Goal: Task Accomplishment & Management: Complete application form

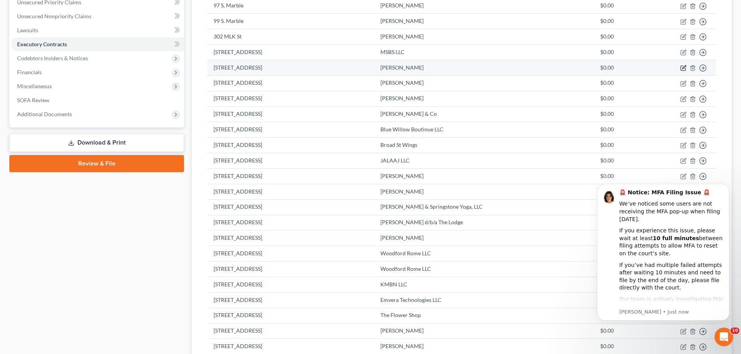
click at [684, 69] on icon "button" at bounding box center [684, 68] width 6 height 6
select select "2"
select select "0"
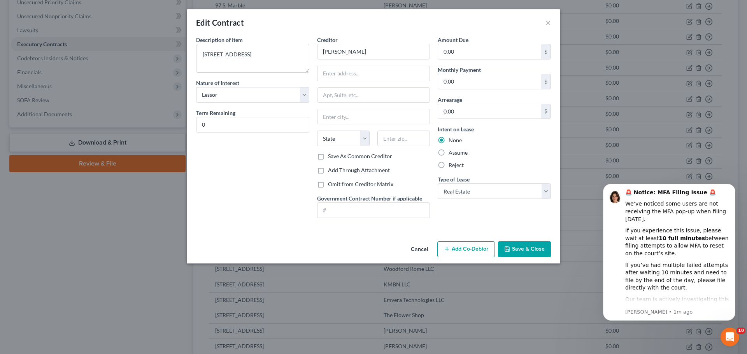
click at [512, 257] on button "Save & Close" at bounding box center [524, 250] width 53 height 16
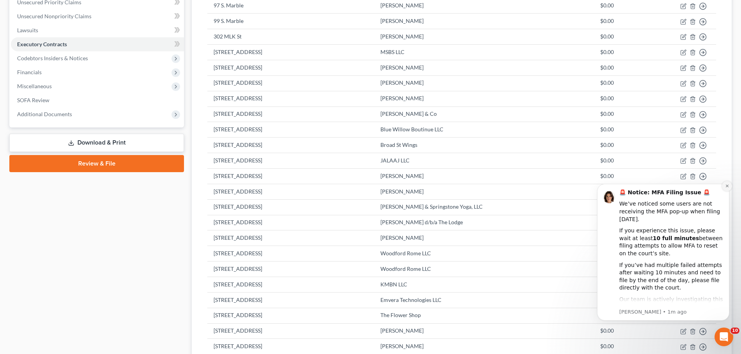
click at [725, 185] on icon "Dismiss notification" at bounding box center [727, 186] width 4 height 4
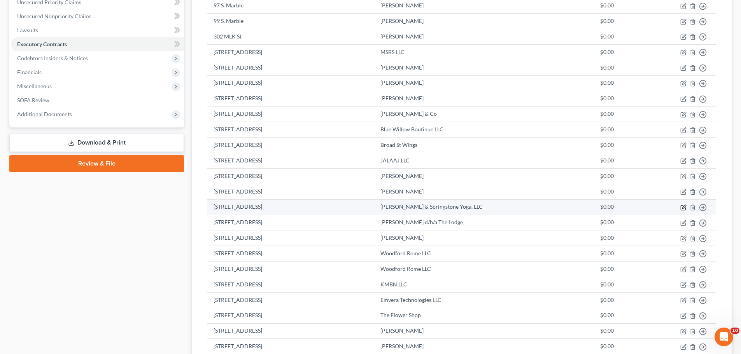
click at [684, 209] on icon "button" at bounding box center [684, 208] width 6 height 6
select select "2"
select select "10"
select select "0"
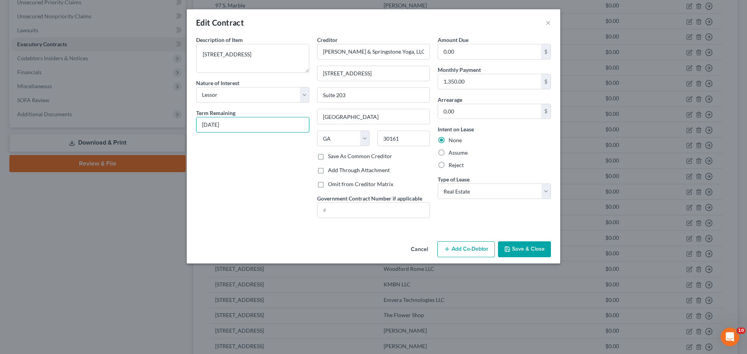
drag, startPoint x: 240, startPoint y: 125, endPoint x: 181, endPoint y: 116, distance: 59.3
click at [181, 116] on div "Edit Contract × Description of non-residential real property * Description of I…" at bounding box center [373, 177] width 747 height 354
type input "22 months"
click at [520, 248] on button "Save & Close" at bounding box center [524, 250] width 53 height 16
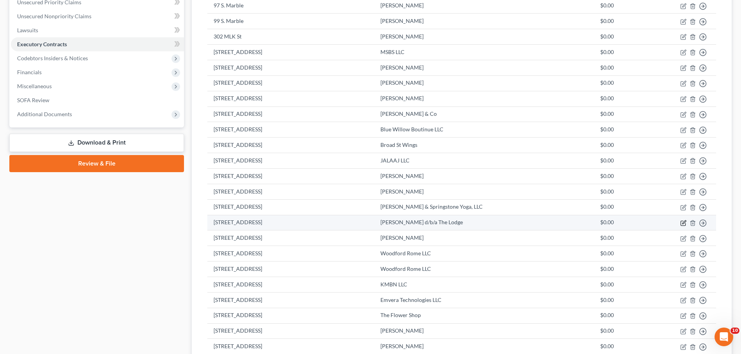
click at [682, 225] on icon "button" at bounding box center [684, 223] width 6 height 6
select select "2"
select select "10"
select select "0"
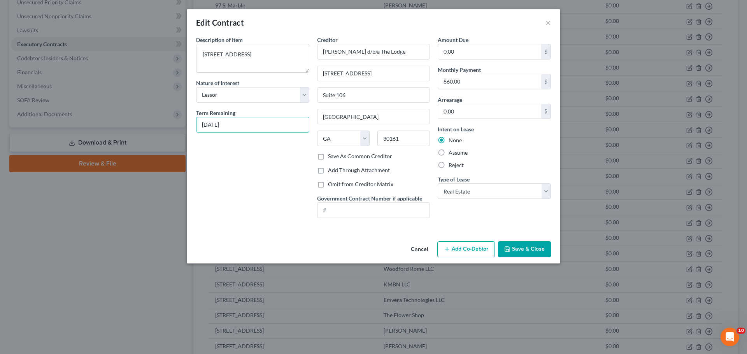
drag, startPoint x: 251, startPoint y: 123, endPoint x: 192, endPoint y: 114, distance: 59.4
click at [192, 114] on div "Description of non-residential real property * Description of Item * 210 2nd Av…" at bounding box center [252, 130] width 121 height 189
type input "6 months"
click at [519, 248] on button "Save & Close" at bounding box center [524, 250] width 53 height 16
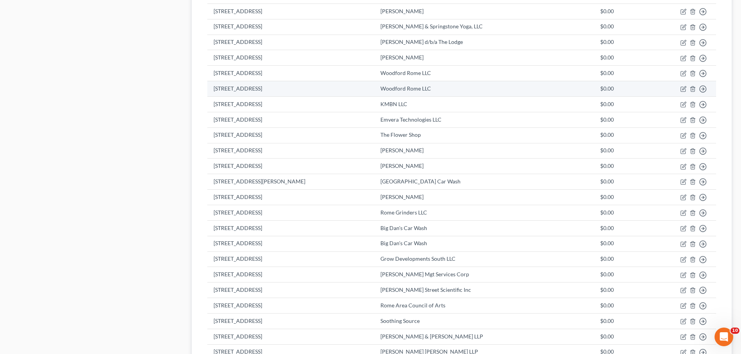
scroll to position [350, 0]
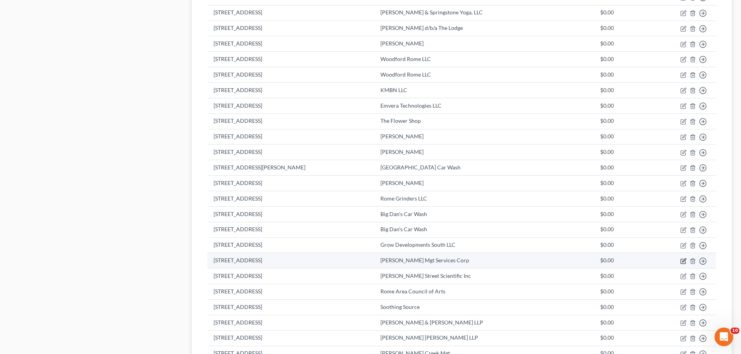
click at [682, 261] on icon "button" at bounding box center [684, 261] width 6 height 6
select select "2"
select select "10"
select select "0"
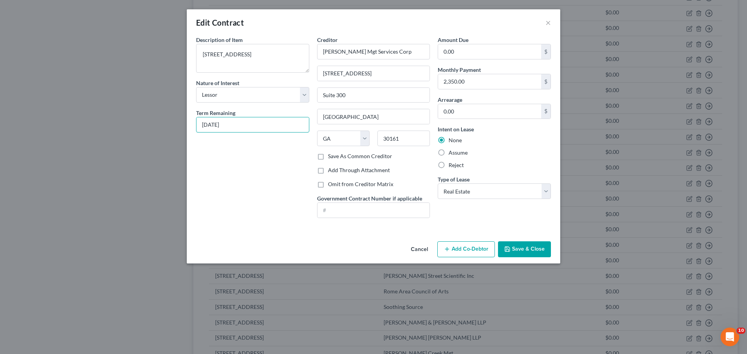
drag, startPoint x: 233, startPoint y: 128, endPoint x: 158, endPoint y: 118, distance: 76.6
click at [158, 118] on div "Edit Contract × Description of non-residential real property * Description of I…" at bounding box center [373, 177] width 747 height 354
type input "16 months"
click at [535, 252] on button "Save & Close" at bounding box center [524, 250] width 53 height 16
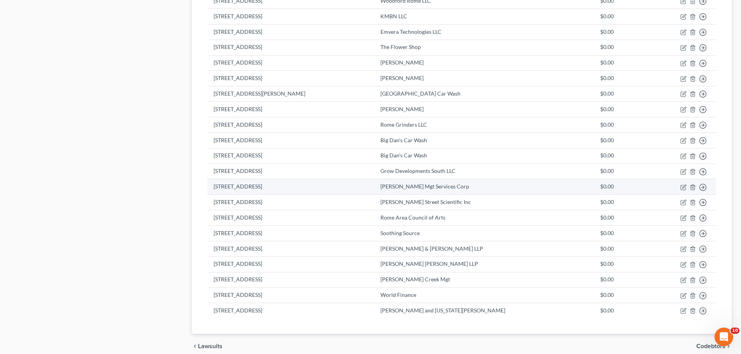
scroll to position [428, 0]
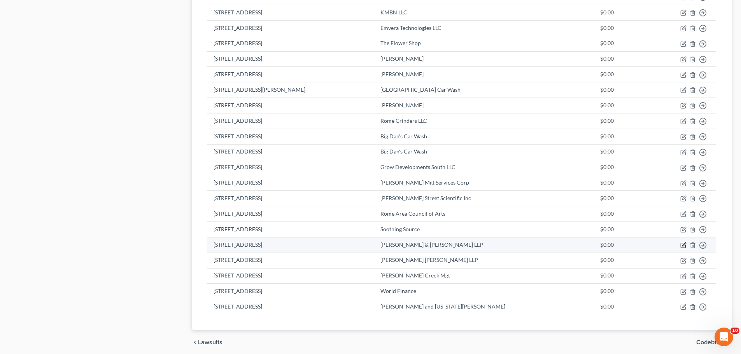
click at [681, 245] on icon "button" at bounding box center [684, 245] width 6 height 6
select select "2"
select select "10"
select select "0"
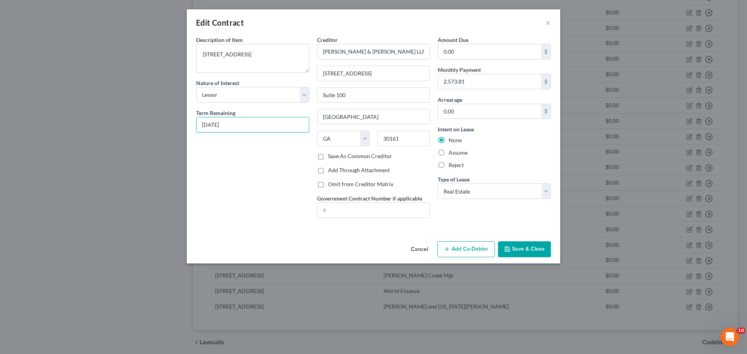
drag, startPoint x: 251, startPoint y: 128, endPoint x: 160, endPoint y: 121, distance: 91.3
click at [160, 121] on div "Edit Contract × Description of non-residential real property * Description of I…" at bounding box center [373, 177] width 747 height 354
type input "3 months"
click at [521, 249] on button "Save & Close" at bounding box center [524, 250] width 53 height 16
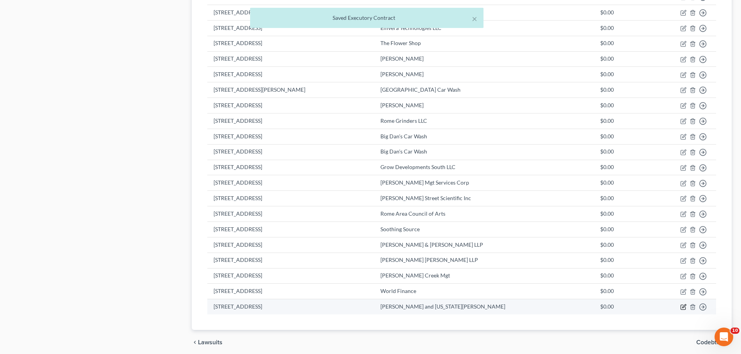
click at [682, 308] on icon "button" at bounding box center [684, 307] width 6 height 6
select select "2"
select select "0"
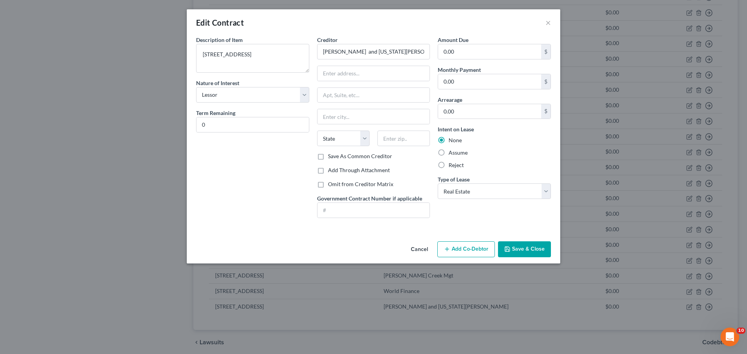
click at [536, 246] on button "Save & Close" at bounding box center [524, 250] width 53 height 16
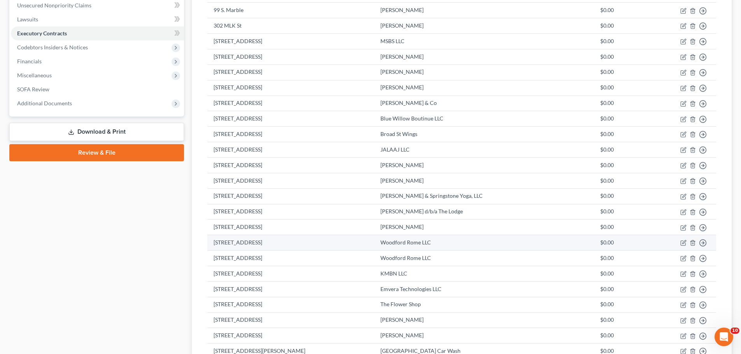
scroll to position [233, 0]
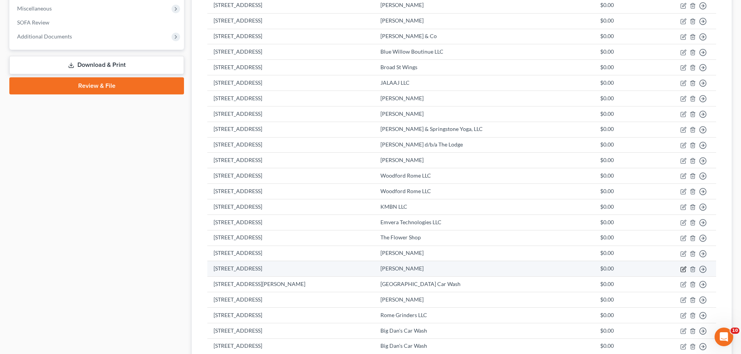
click at [682, 272] on icon "button" at bounding box center [684, 270] width 6 height 6
select select "2"
select select "0"
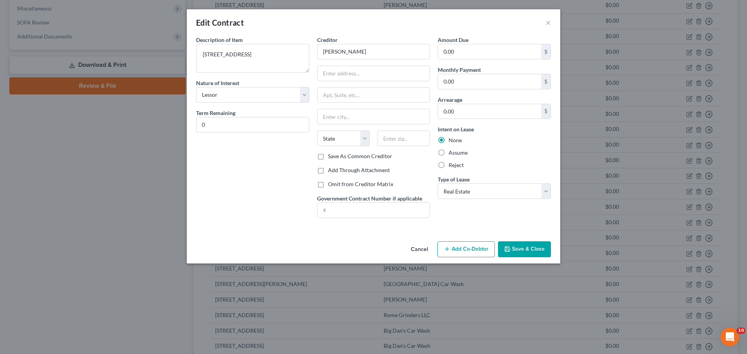
click at [519, 253] on button "Save & Close" at bounding box center [524, 250] width 53 height 16
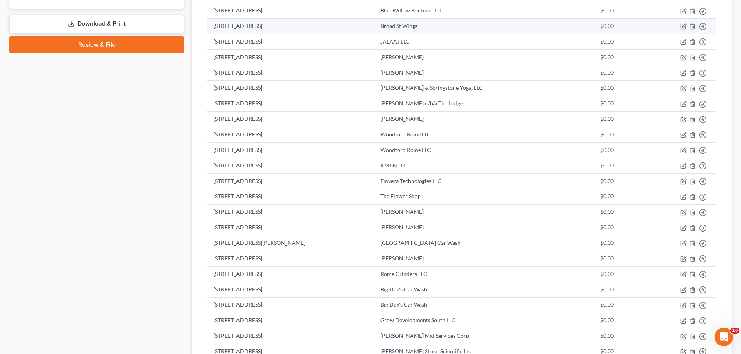
scroll to position [458, 0]
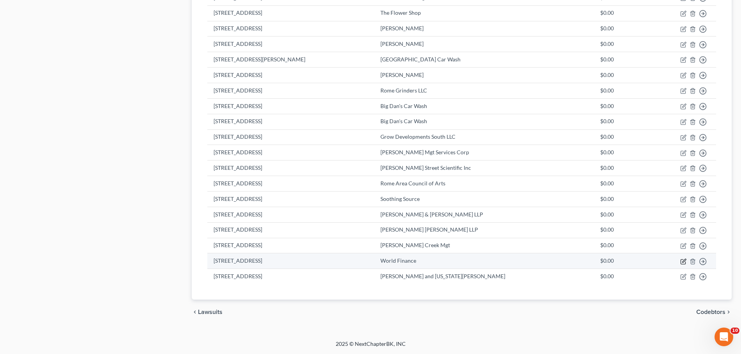
click at [685, 262] on icon "button" at bounding box center [684, 262] width 6 height 6
select select "2"
select select "42"
select select "0"
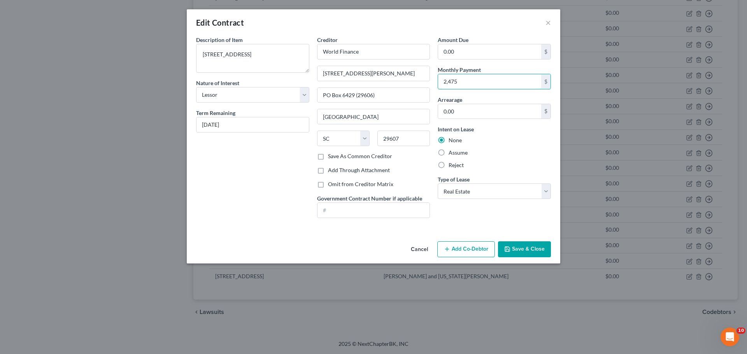
type input "2,475"
drag, startPoint x: 250, startPoint y: 124, endPoint x: 192, endPoint y: 123, distance: 57.6
click at [192, 123] on div "Description of non-residential real property * Description of Item * 111 Broad …" at bounding box center [252, 130] width 121 height 189
type input "6 months"
click at [523, 251] on button "Save & Close" at bounding box center [524, 250] width 53 height 16
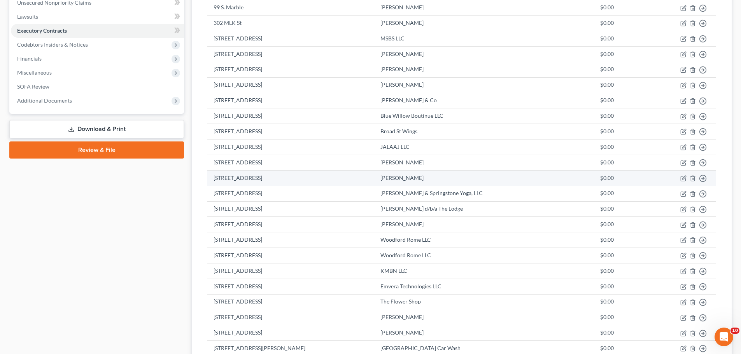
scroll to position [117, 0]
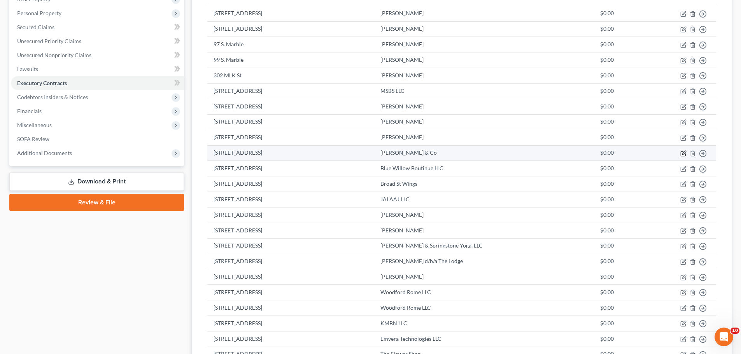
click at [683, 153] on icon "button" at bounding box center [684, 154] width 6 height 6
select select "2"
select select "0"
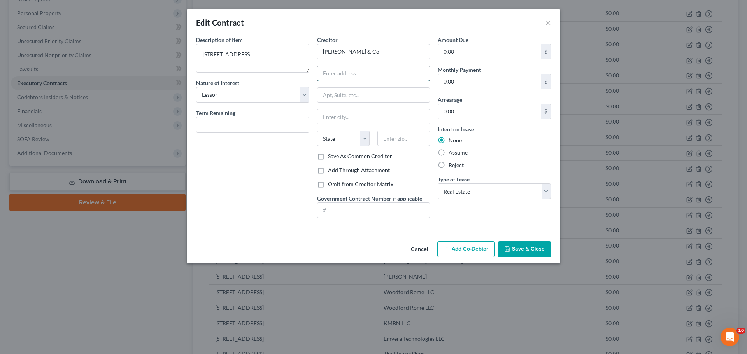
click at [339, 71] on input "text" at bounding box center [374, 73] width 112 height 15
type input "201 Progress Parkway"
type input "Maryland Heights"
select select "26"
click at [416, 136] on input "text" at bounding box center [403, 139] width 53 height 16
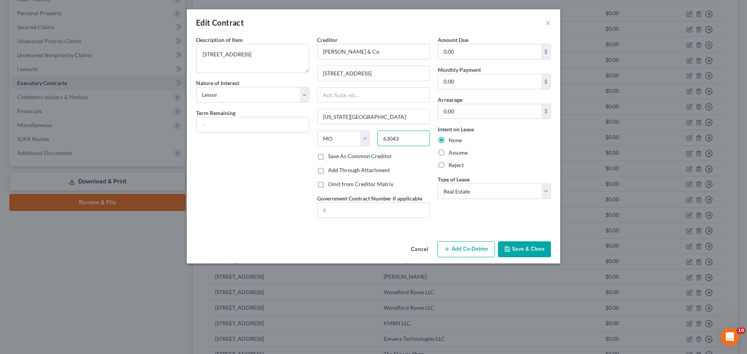
type input "63043"
click at [472, 83] on input "0.00" at bounding box center [489, 81] width 103 height 15
type input "1,518"
click at [251, 56] on textarea "[STREET_ADDRESS]" at bounding box center [252, 58] width 113 height 29
type textarea "[STREET_ADDRESS]"
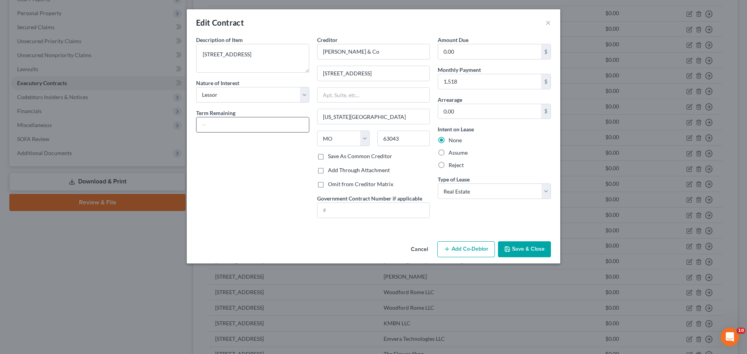
click at [221, 128] on input "text" at bounding box center [252, 125] width 112 height 15
type input "33 months"
click at [528, 248] on button "Save & Close" at bounding box center [524, 250] width 53 height 16
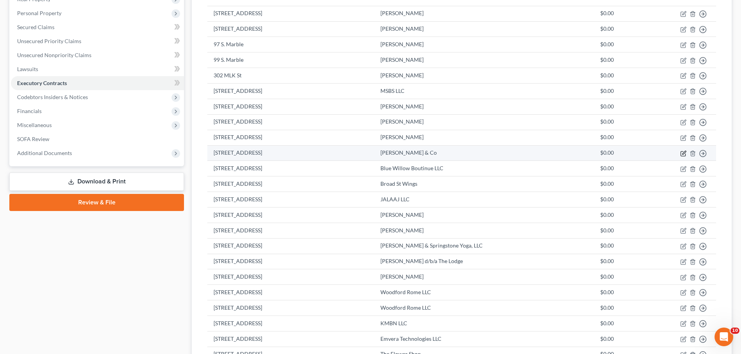
click at [683, 156] on icon "button" at bounding box center [683, 153] width 5 height 5
select select "2"
select select "26"
select select "0"
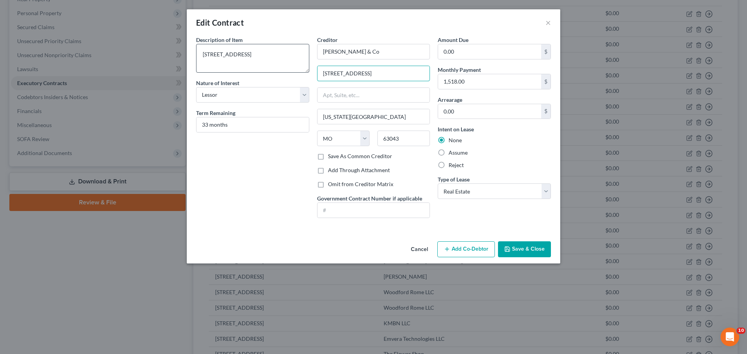
drag, startPoint x: 382, startPoint y: 78, endPoint x: 287, endPoint y: 71, distance: 94.8
click at [287, 71] on div "Description of non-residential real property * Description of Item * 130 Broad …" at bounding box center [373, 130] width 363 height 189
type input "12555 Manchester Rd"
type input "St. Louis"
type input "3"
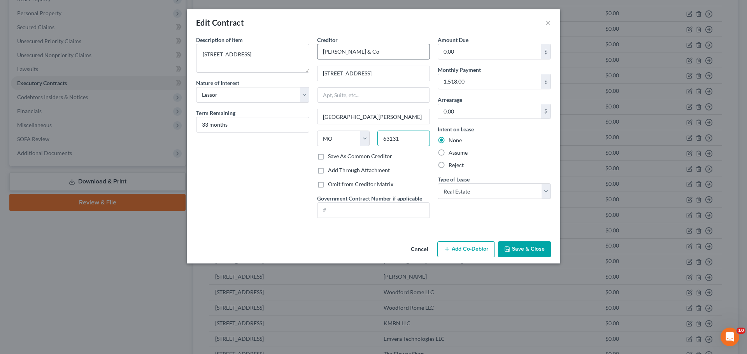
type input "63131"
type input "Saint Louis"
click at [382, 50] on input "Edward Jones & Co" at bounding box center [373, 52] width 113 height 16
type input "[PERSON_NAME] & Co Attn BR 3338"
click at [515, 249] on button "Save & Close" at bounding box center [524, 250] width 53 height 16
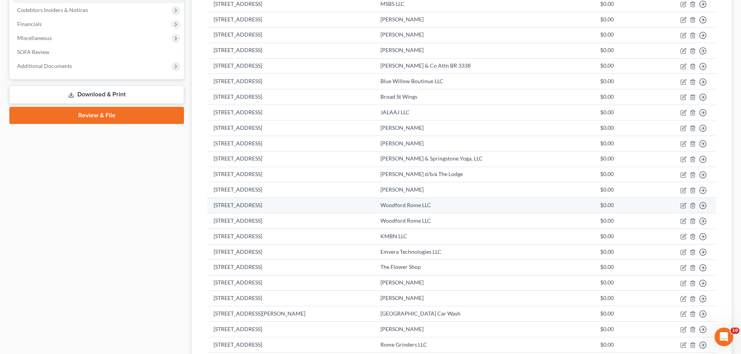
scroll to position [195, 0]
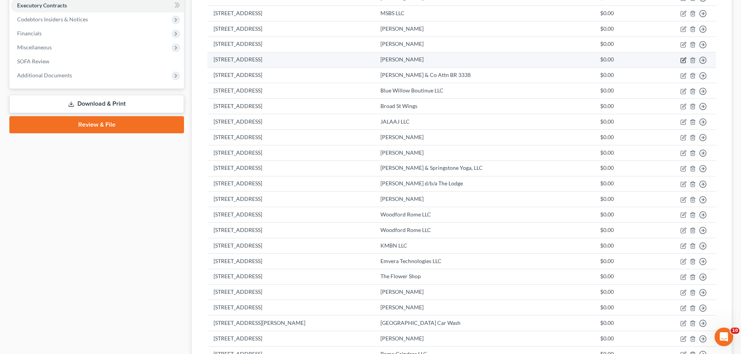
click at [683, 61] on icon "button" at bounding box center [684, 60] width 6 height 6
select select "2"
select select "0"
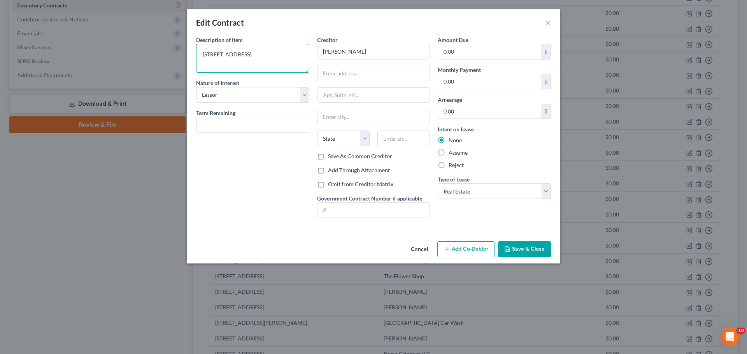
drag, startPoint x: 245, startPoint y: 58, endPoint x: 160, endPoint y: 51, distance: 84.7
click at [160, 51] on div "Edit Contract × Description of non-residential real property * Description of I…" at bounding box center [373, 177] width 747 height 354
type textarea "[STREET_ADDRESS]"
click at [542, 250] on button "Save & Close" at bounding box center [524, 250] width 53 height 16
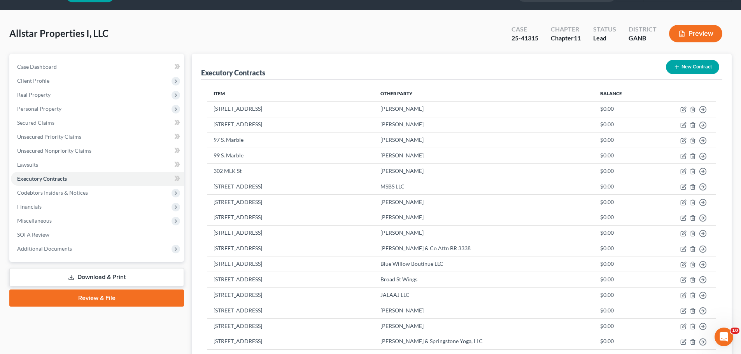
scroll to position [39, 0]
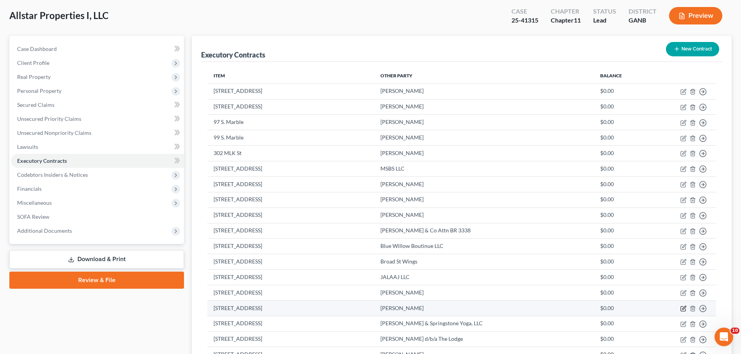
click at [684, 309] on icon "button" at bounding box center [684, 309] width 6 height 6
select select "2"
select select "0"
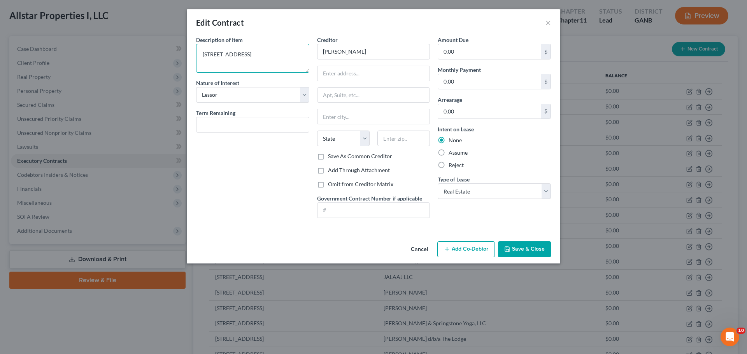
click at [249, 54] on textarea "[STREET_ADDRESS]" at bounding box center [252, 58] width 113 height 29
drag, startPoint x: 221, startPoint y: 65, endPoint x: 199, endPoint y: 65, distance: 22.6
click at [199, 65] on textarea "336 Broad St Apt 303" at bounding box center [252, 58] width 113 height 29
click at [237, 63] on textarea "336 Broad St Suite 201" at bounding box center [252, 58] width 113 height 29
type textarea "[STREET_ADDRESS]"
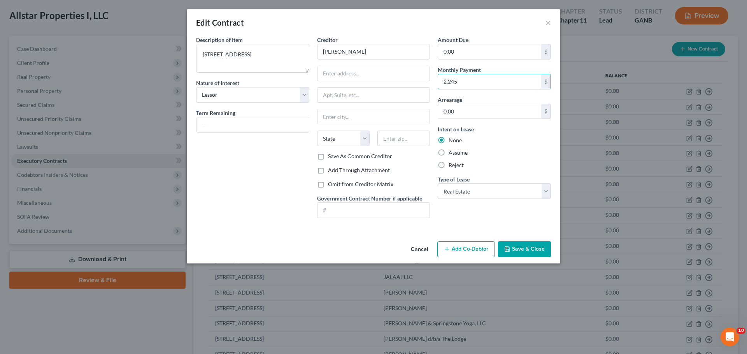
type input "2,245"
click at [525, 253] on button "Save & Close" at bounding box center [524, 250] width 53 height 16
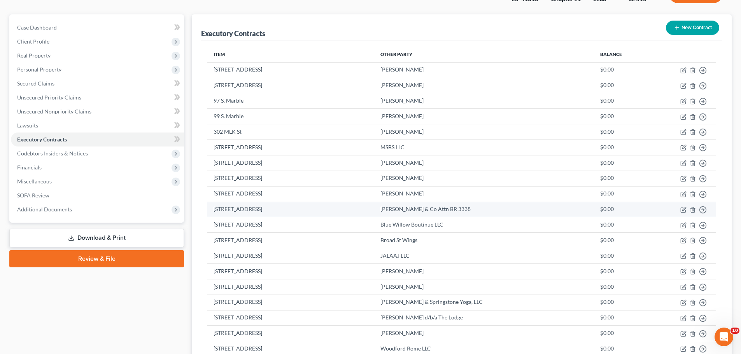
scroll to position [78, 0]
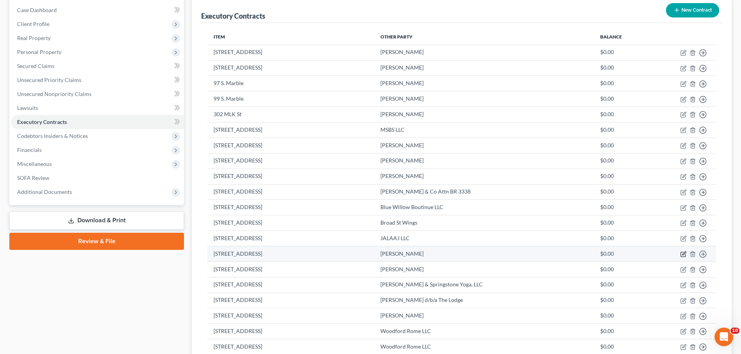
click at [683, 254] on icon "button" at bounding box center [684, 254] width 4 height 4
select select "2"
select select "0"
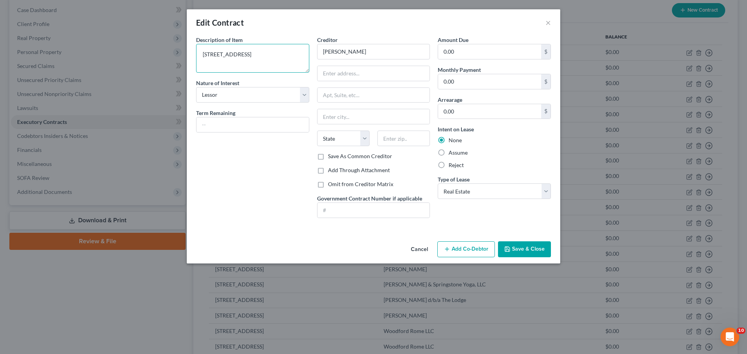
click at [267, 60] on textarea "[STREET_ADDRESS]" at bounding box center [252, 58] width 113 height 29
type textarea "[STREET_ADDRESS]"
click at [381, 49] on input "Madison Brinson" at bounding box center [373, 52] width 113 height 16
type input "[PERSON_NAME] & [PERSON_NAME]"
click at [516, 251] on button "Save & Close" at bounding box center [524, 250] width 53 height 16
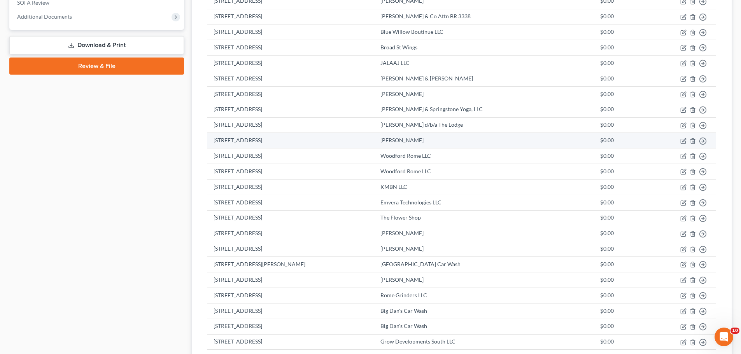
scroll to position [272, 0]
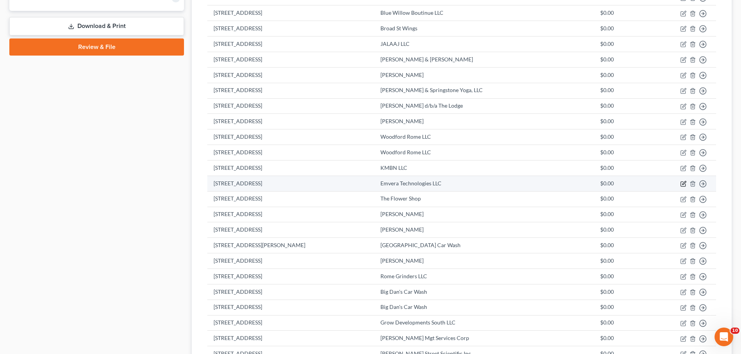
click at [684, 184] on icon "button" at bounding box center [684, 184] width 6 height 6
select select "2"
select select "0"
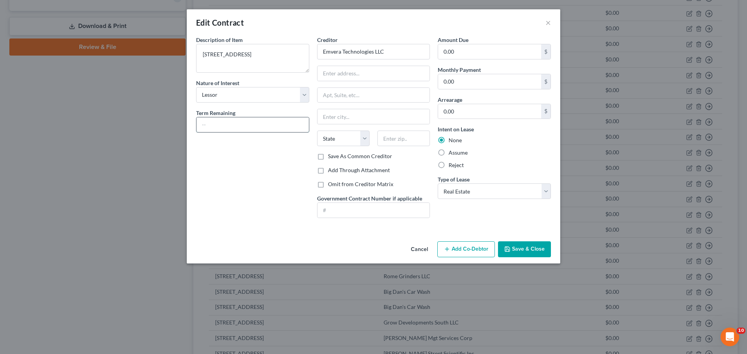
click at [225, 122] on input "text" at bounding box center [252, 125] width 112 height 15
type input "3"
type input "22 months"
click at [346, 70] on input "text" at bounding box center [374, 73] width 112 height 15
click at [457, 52] on input "0.00" at bounding box center [489, 51] width 103 height 15
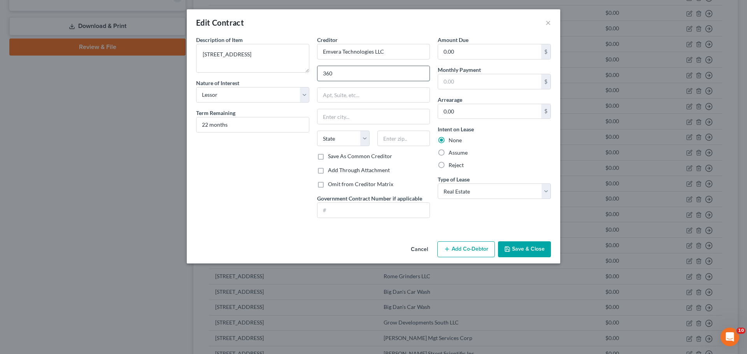
type input "3600"
drag, startPoint x: 366, startPoint y: 69, endPoint x: 266, endPoint y: 51, distance: 101.5
click at [266, 51] on div "Description of non-residential real property * Description of Item * 2550 Rome …" at bounding box center [373, 130] width 363 height 189
drag, startPoint x: 460, startPoint y: 81, endPoint x: 428, endPoint y: 77, distance: 32.4
click at [428, 77] on div "Description of non-residential real property * Description of Item * 2550 Rome …" at bounding box center [373, 130] width 363 height 189
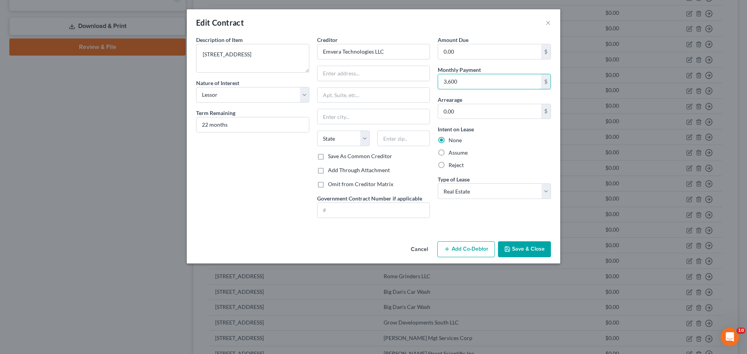
type input "3,600"
click at [384, 254] on div "Cancel Add Co-Debtor Save & Close" at bounding box center [374, 252] width 374 height 26
click at [364, 77] on input "text" at bounding box center [374, 73] width 112 height 15
type input "2550 Rome Highway"
type input "Aragon"
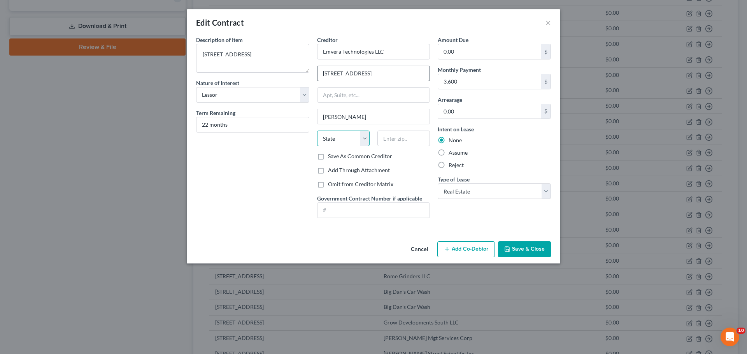
select select "10"
type input "30104"
click at [521, 251] on button "Save & Close" at bounding box center [524, 250] width 53 height 16
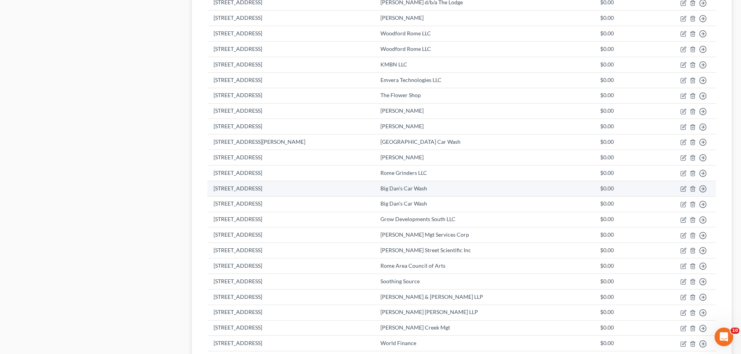
scroll to position [419, 0]
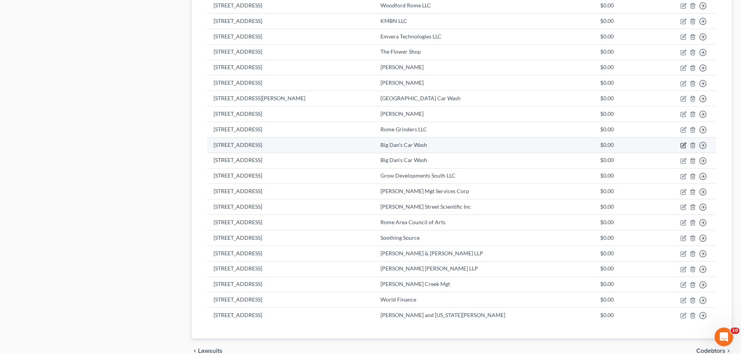
click at [684, 146] on icon "button" at bounding box center [684, 145] width 6 height 6
select select "2"
select select "0"
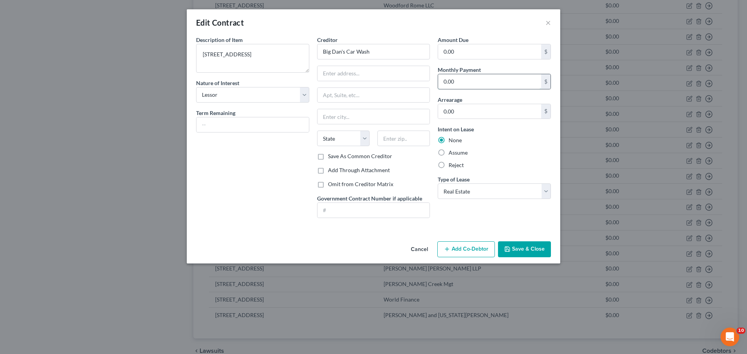
click at [482, 82] on input "0.00" at bounding box center [489, 81] width 103 height 15
type input "8,089"
click at [511, 136] on div "Intent on Lease None Assume Reject" at bounding box center [494, 147] width 113 height 44
click at [227, 119] on input "text" at bounding box center [252, 125] width 112 height 15
type input "22 months"
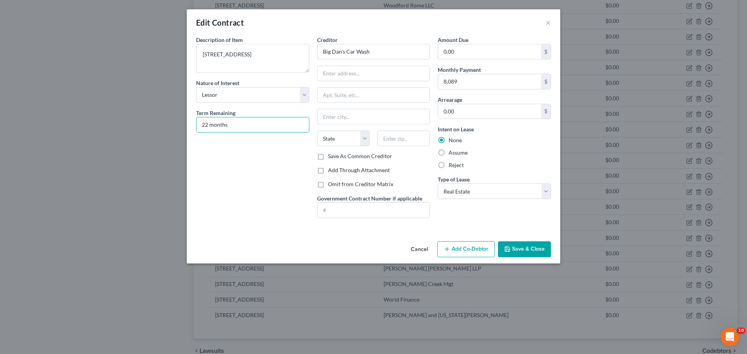
click at [227, 177] on div "Description of non-residential real property * Description of Item * 205A E. 1s…" at bounding box center [252, 130] width 121 height 189
click at [377, 77] on input "text" at bounding box center [374, 73] width 112 height 15
type input "205 E First Ave"
type input "[GEOGRAPHIC_DATA]"
select select "10"
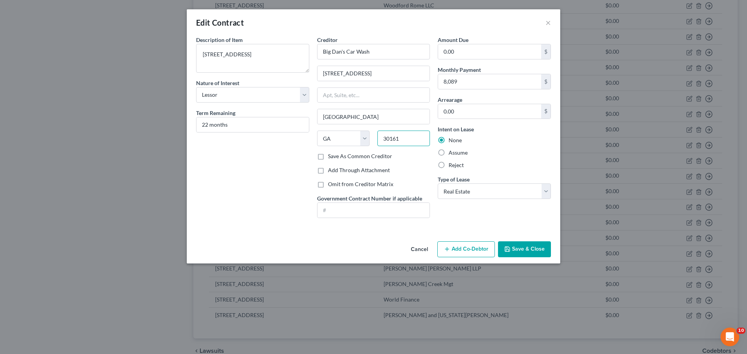
type input "30161"
click at [507, 246] on icon "button" at bounding box center [507, 249] width 6 height 6
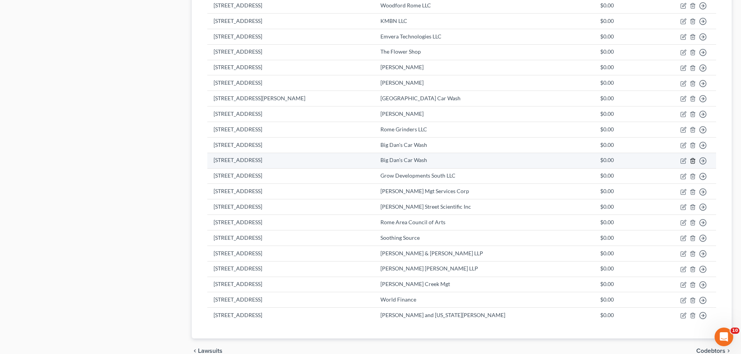
click at [693, 161] on line "button" at bounding box center [693, 162] width 0 height 2
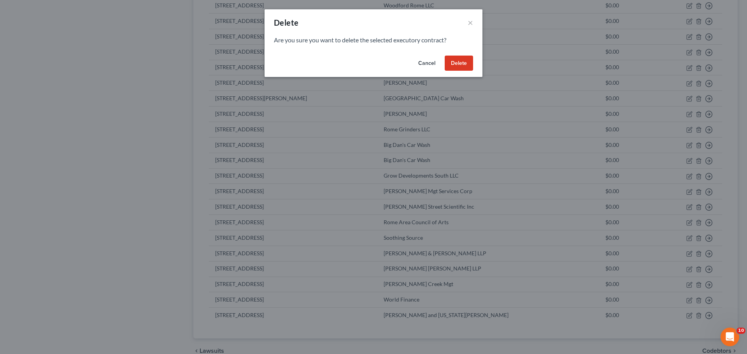
click at [464, 65] on button "Delete" at bounding box center [459, 64] width 28 height 16
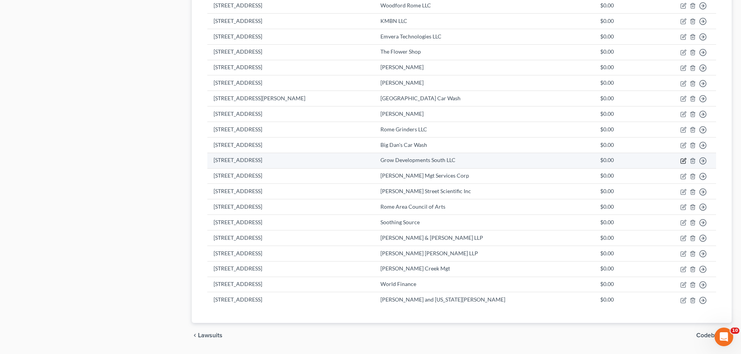
click at [682, 158] on icon "button" at bounding box center [684, 161] width 6 height 6
select select "2"
select select "0"
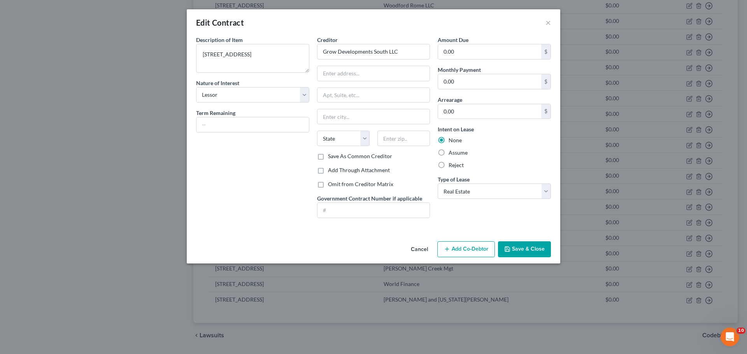
click at [518, 250] on button "Save & Close" at bounding box center [524, 250] width 53 height 16
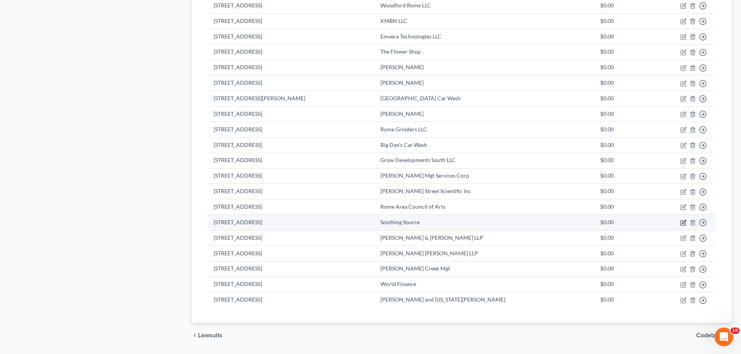
click at [682, 223] on icon "button" at bounding box center [684, 223] width 6 height 6
select select "2"
select select "0"
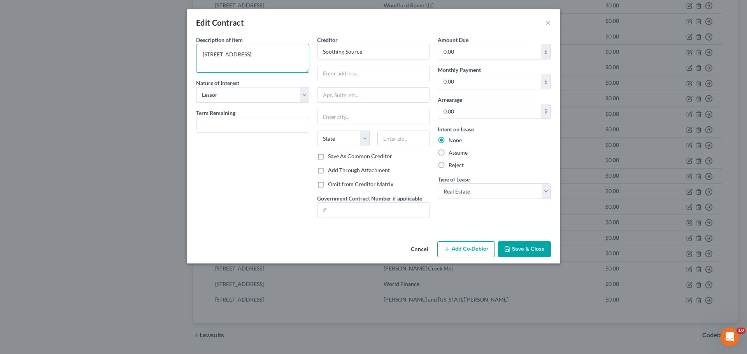
click at [225, 55] on textarea "8 E. Third Ave" at bounding box center [252, 58] width 113 height 29
type textarea "[STREET_ADDRESS]"
click at [532, 251] on button "Save & Close" at bounding box center [524, 250] width 53 height 16
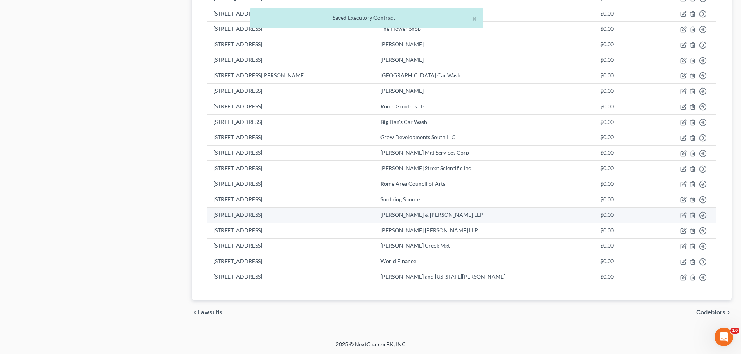
scroll to position [443, 0]
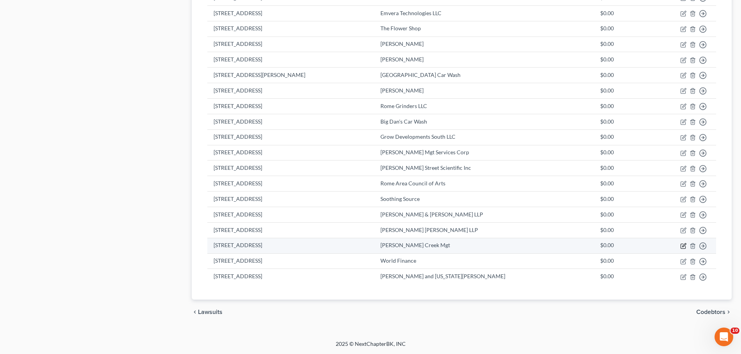
click at [681, 246] on icon "button" at bounding box center [684, 246] width 6 height 6
select select "2"
select select "0"
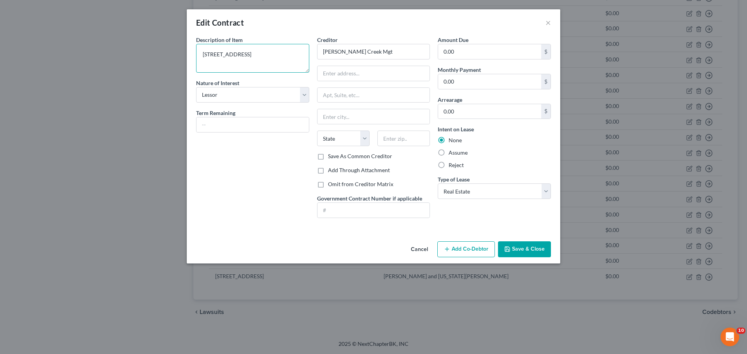
click at [276, 54] on textarea "210 2nd Ave" at bounding box center [252, 58] width 113 height 29
type textarea "[STREET_ADDRESS]B,202,204,205,206"
click at [384, 48] on input "Webb Creek Mgt" at bounding box center [373, 52] width 113 height 16
type input "[PERSON_NAME] Creek Management"
click at [212, 119] on input "text" at bounding box center [252, 125] width 112 height 15
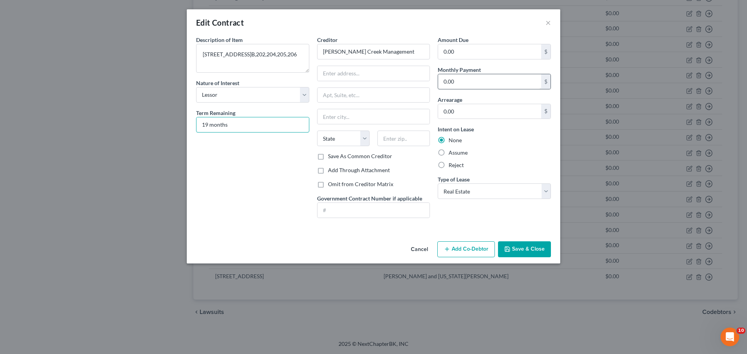
type input "19 months"
click at [465, 84] on input "0.00" at bounding box center [489, 81] width 103 height 15
type input "9,044"
click at [382, 70] on input "text" at bounding box center [374, 73] width 112 height 15
type input "[STREET_ADDRESS]"
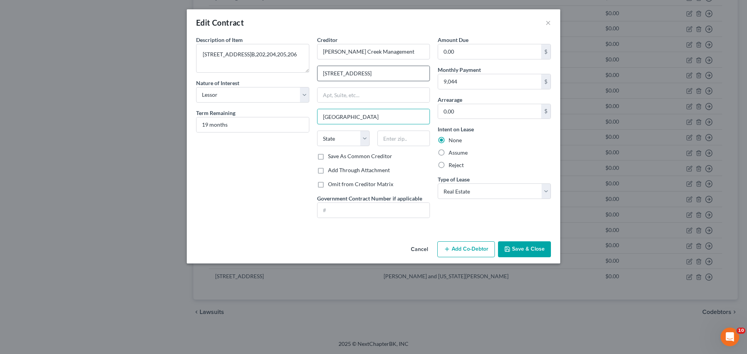
type input "[GEOGRAPHIC_DATA]"
select select "10"
type input "30161"
click at [525, 248] on button "Save & Close" at bounding box center [524, 250] width 53 height 16
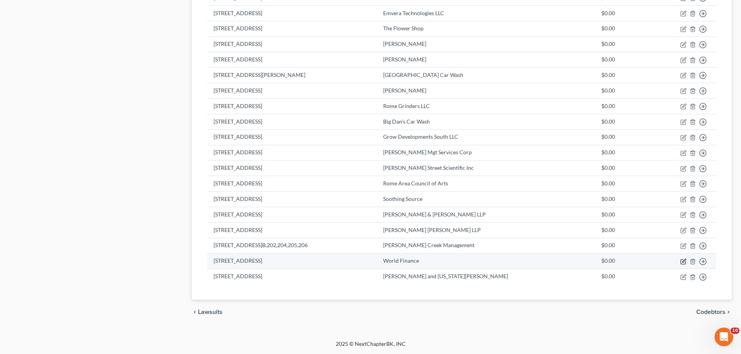
click at [684, 263] on icon "button" at bounding box center [684, 261] width 4 height 4
select select "2"
select select "42"
select select "0"
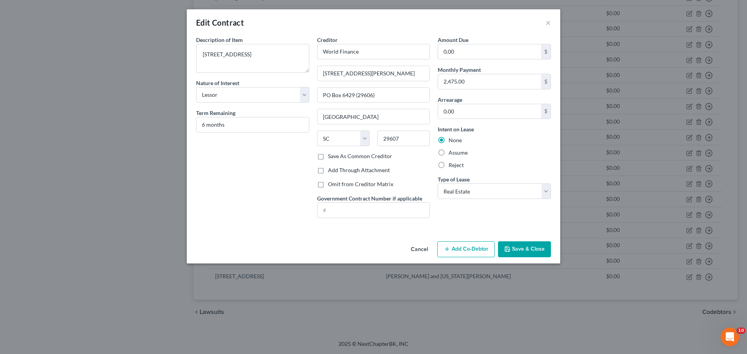
click at [547, 257] on button "Save & Close" at bounding box center [524, 250] width 53 height 16
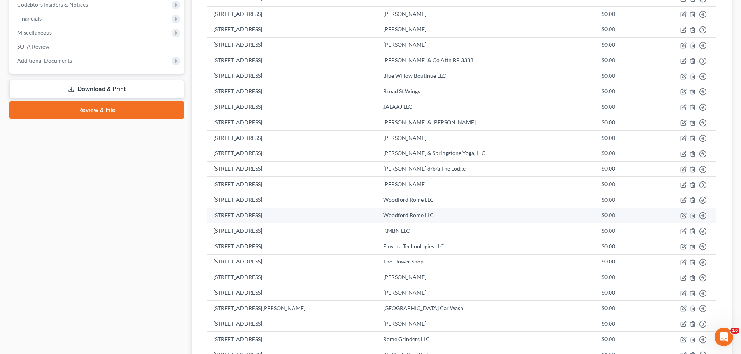
scroll to position [170, 0]
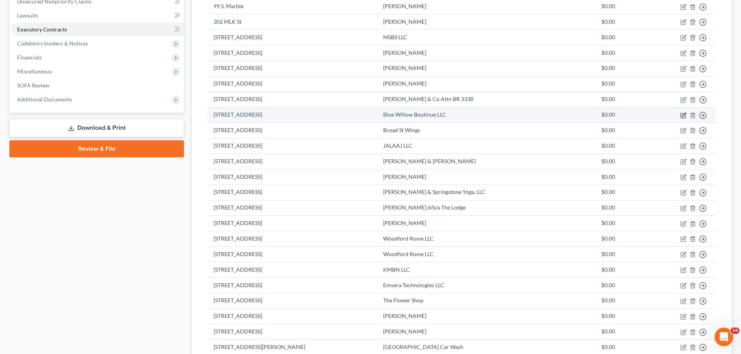
click at [684, 118] on icon "button" at bounding box center [684, 115] width 6 height 6
select select "2"
select select "0"
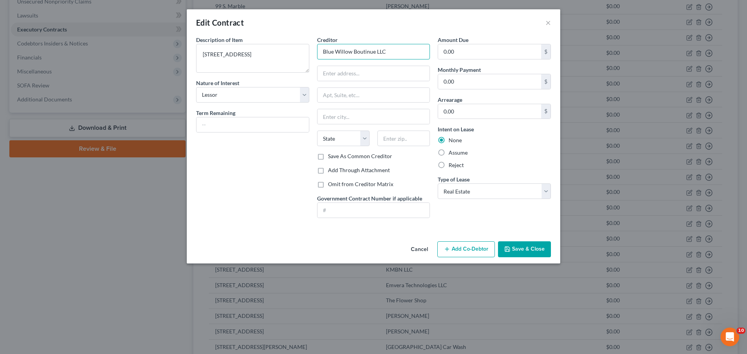
click at [373, 53] on input "Blue Willow Boutinue LLC" at bounding box center [373, 52] width 113 height 16
click at [212, 56] on textarea "[STREET_ADDRESS]" at bounding box center [252, 58] width 113 height 29
type textarea "[STREET_ADDRESS]"
click at [375, 52] on input "Blue Willow Boutinue LLC" at bounding box center [373, 52] width 113 height 16
type input "Blue Willow Boutique LLC"
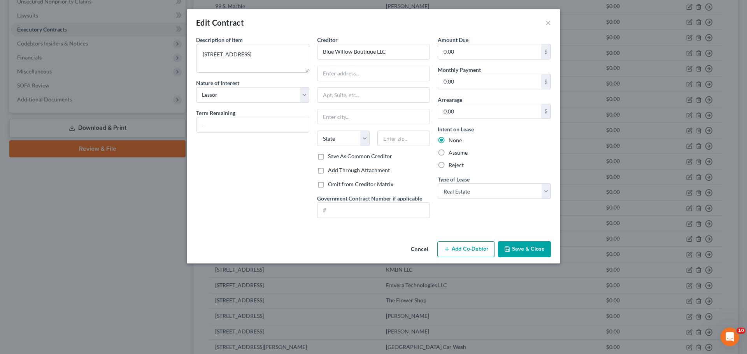
click at [511, 246] on button "Save & Close" at bounding box center [524, 250] width 53 height 16
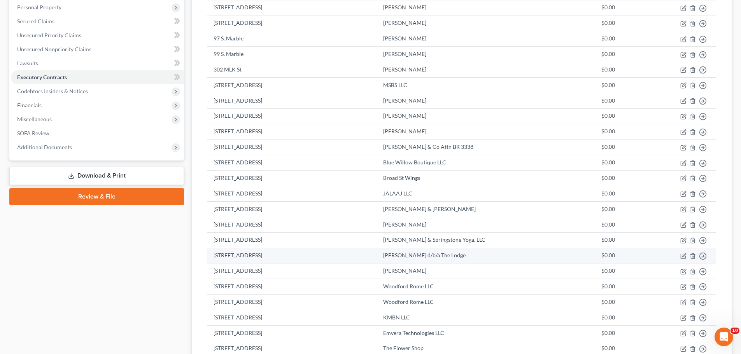
scroll to position [132, 0]
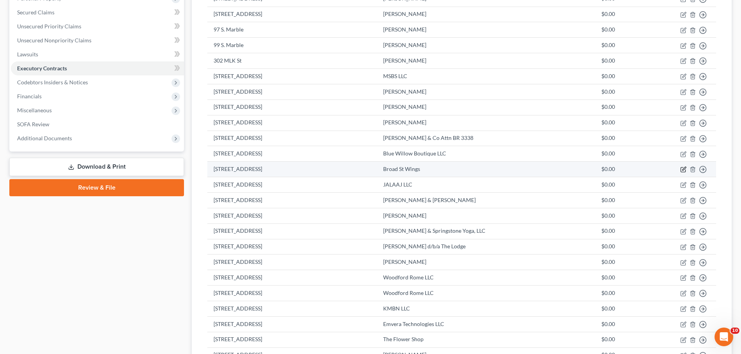
click at [683, 170] on icon "button" at bounding box center [684, 169] width 4 height 4
select select "2"
select select "0"
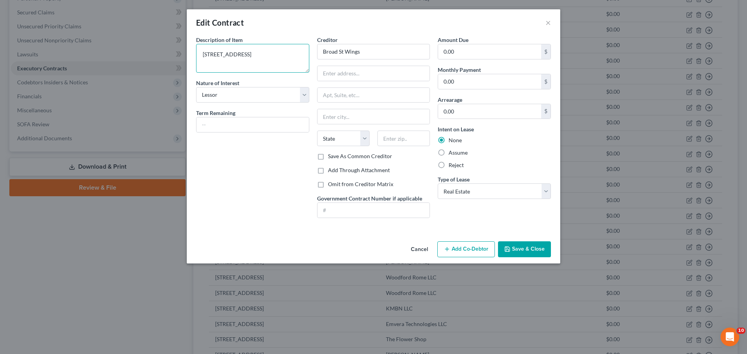
click at [208, 55] on textarea "[STREET_ADDRESS]" at bounding box center [252, 58] width 113 height 29
click at [212, 55] on textarea "[STREET_ADDRESS]" at bounding box center [252, 58] width 113 height 29
type textarea "[STREET_ADDRESS]"
click at [220, 123] on input "text" at bounding box center [252, 125] width 112 height 15
type input "3 months"
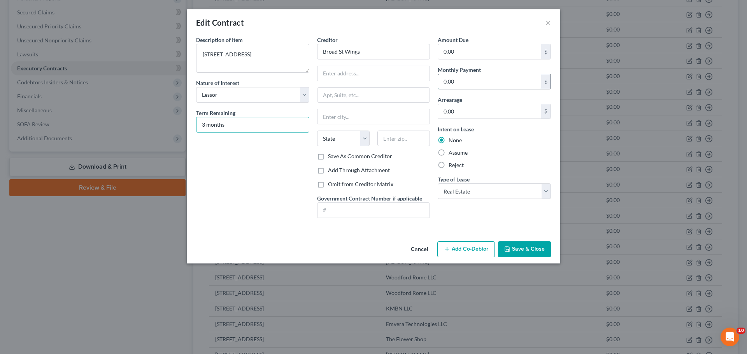
click at [451, 77] on input "0.00" at bounding box center [489, 81] width 103 height 15
type input "2,350"
click at [332, 72] on input "text" at bounding box center [374, 73] width 112 height 15
type input "340 Broad Street"
type input "[GEOGRAPHIC_DATA]"
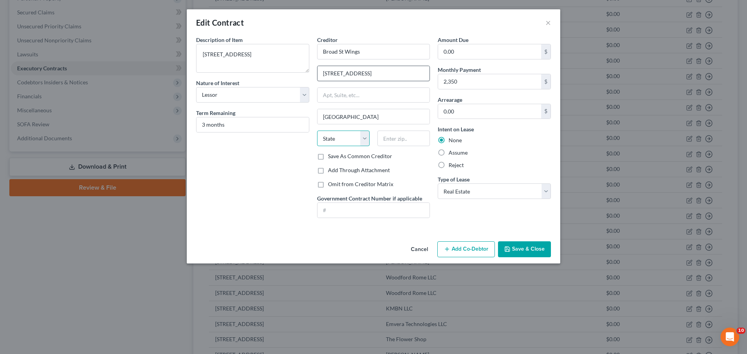
select select "10"
type input "30161"
click at [518, 242] on button "Save & Close" at bounding box center [524, 250] width 53 height 16
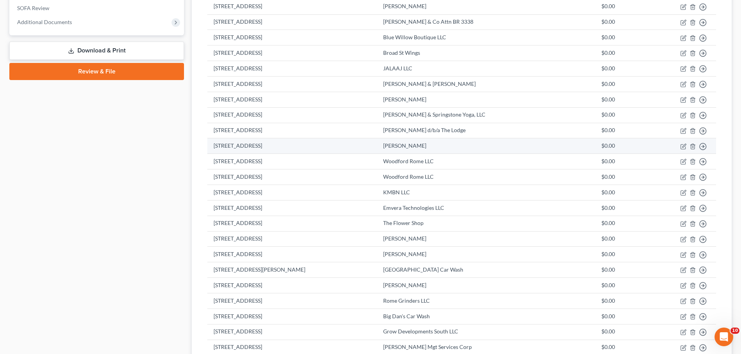
scroll to position [248, 0]
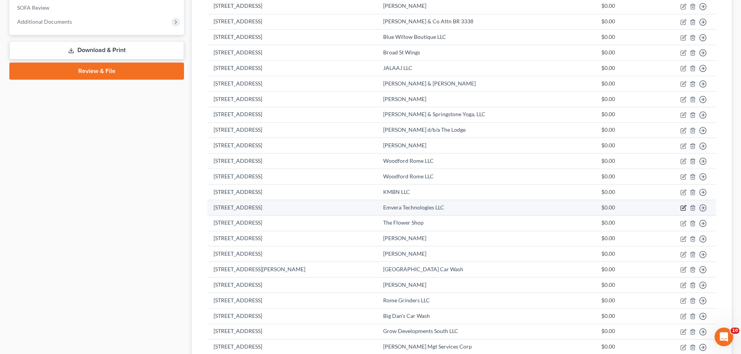
click at [683, 209] on icon "button" at bounding box center [684, 208] width 6 height 6
select select "2"
select select "10"
select select "0"
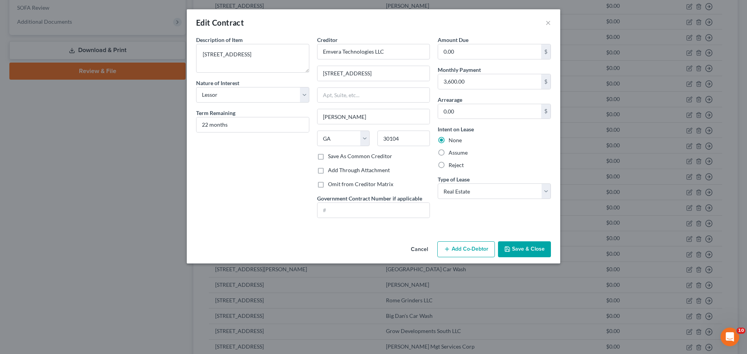
click at [517, 247] on button "Save & Close" at bounding box center [524, 250] width 53 height 16
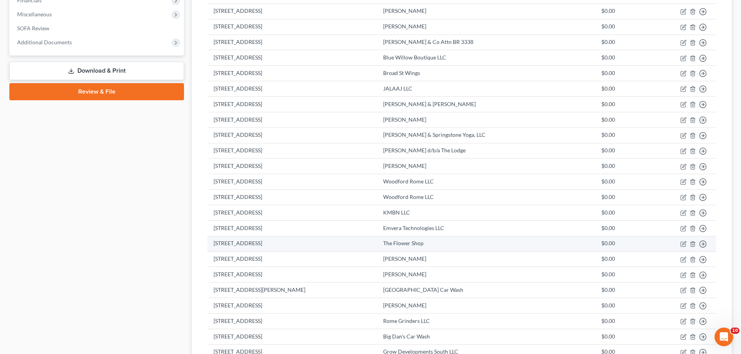
scroll to position [209, 0]
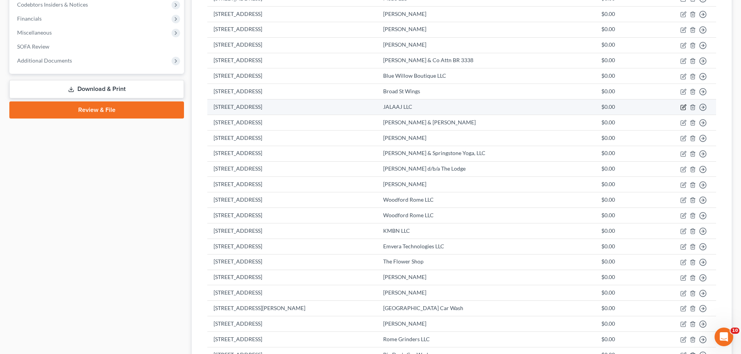
click at [682, 109] on icon "button" at bounding box center [684, 107] width 6 height 6
select select "2"
select select "0"
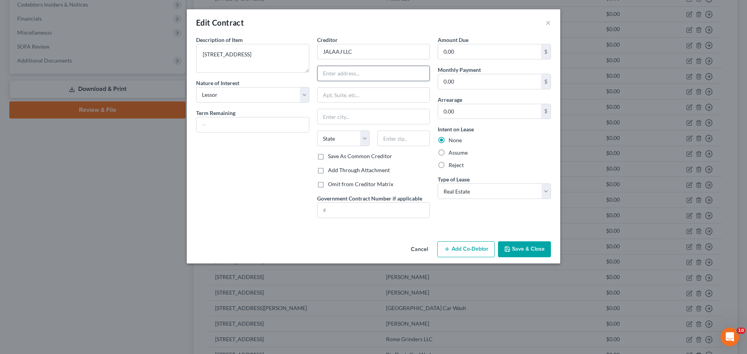
click at [328, 74] on input "text" at bounding box center [374, 73] width 112 height 15
type input "217 W Elm St"
type input "Rockmart"
select select "10"
type input "30153"
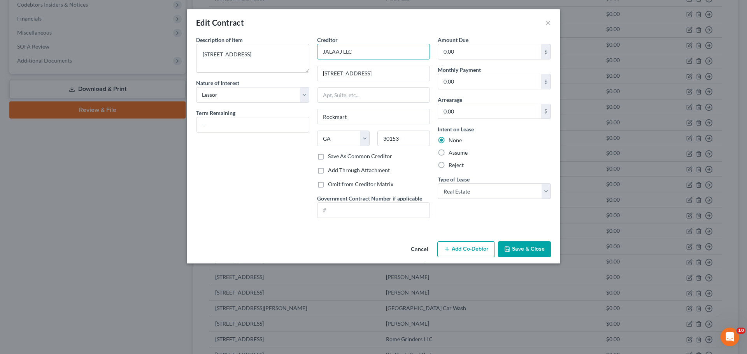
click at [367, 51] on input "JALAAJ LLC" at bounding box center [373, 52] width 113 height 16
click at [323, 51] on input "JALAAJ LLC" at bounding box center [373, 52] width 113 height 16
type input "[PERSON_NAME]/JALAAJ LLC"
click at [275, 129] on input "text" at bounding box center [252, 125] width 112 height 15
type input "42 months"
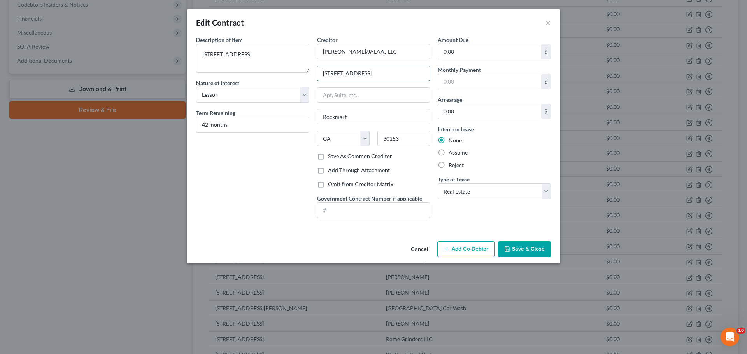
type input "217 W Elm St5150"
click at [454, 82] on input "text" at bounding box center [489, 81] width 103 height 15
type input "5,150"
click at [523, 253] on button "Save & Close" at bounding box center [524, 250] width 53 height 16
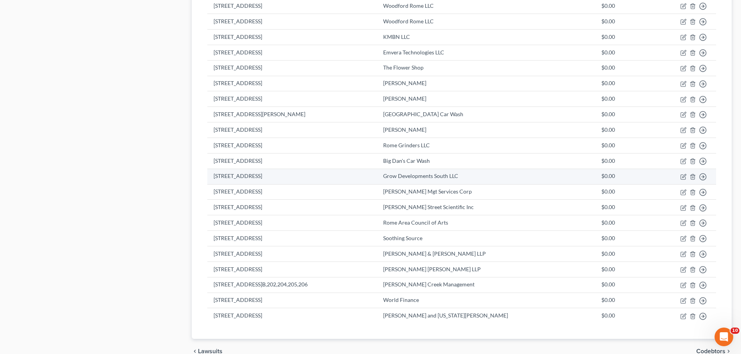
scroll to position [404, 0]
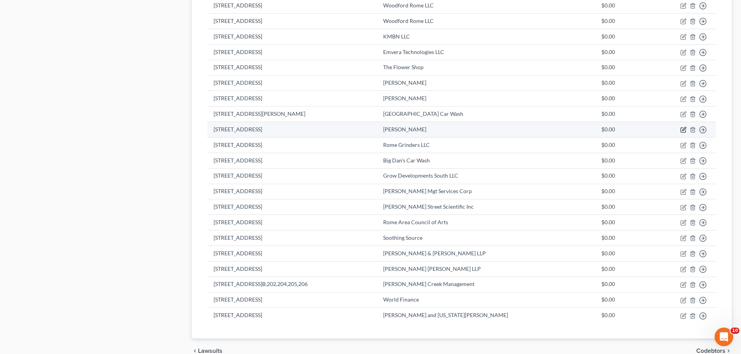
click at [683, 131] on icon "button" at bounding box center [684, 130] width 4 height 4
select select "2"
select select "0"
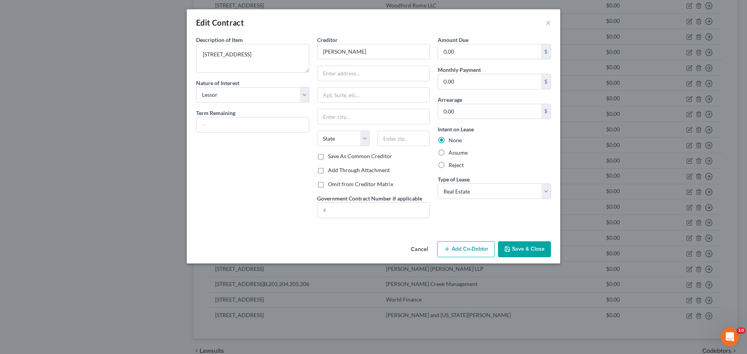
click at [523, 248] on button "Save & Close" at bounding box center [524, 250] width 53 height 16
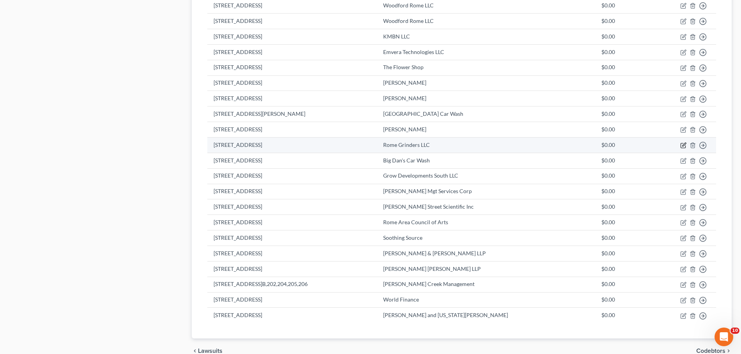
click at [685, 146] on icon "button" at bounding box center [684, 145] width 4 height 4
select select "2"
select select "0"
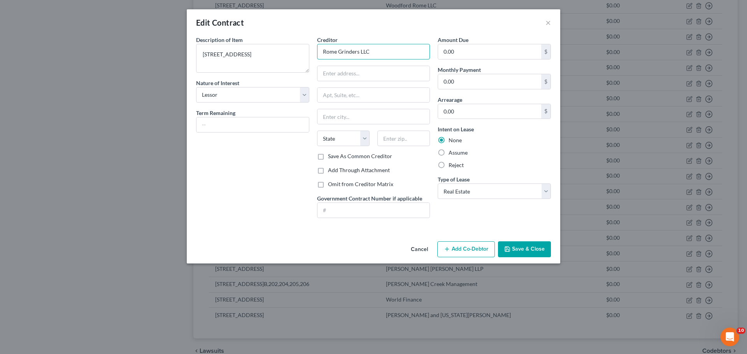
click at [384, 51] on input "Rome Grinders LLC" at bounding box center [373, 52] width 113 height 16
type input "Rome Grinders LLC d/b/a Jimmy Johns Rome"
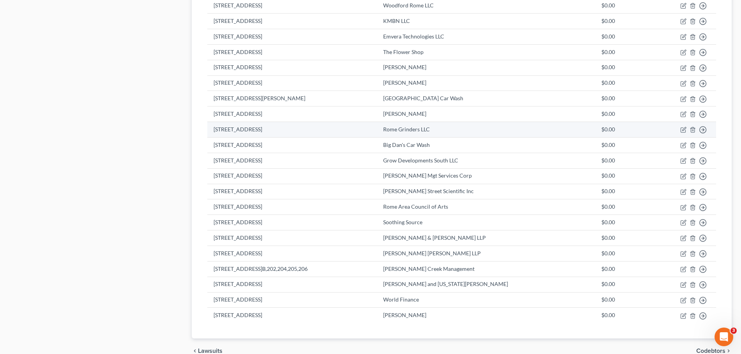
click at [680, 128] on td "Move to D Move to E Move to F Move to Notice Only" at bounding box center [682, 130] width 67 height 16
click at [682, 129] on icon "button" at bounding box center [684, 130] width 6 height 6
select select "2"
select select "0"
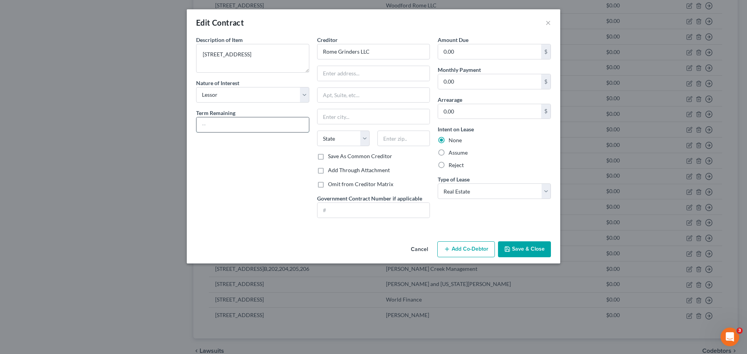
click at [257, 121] on input "text" at bounding box center [252, 125] width 112 height 15
type input "9 years"
click at [328, 67] on input "text" at bounding box center [374, 73] width 112 height 15
type input "202 Broad Street"
type input "[GEOGRAPHIC_DATA]"
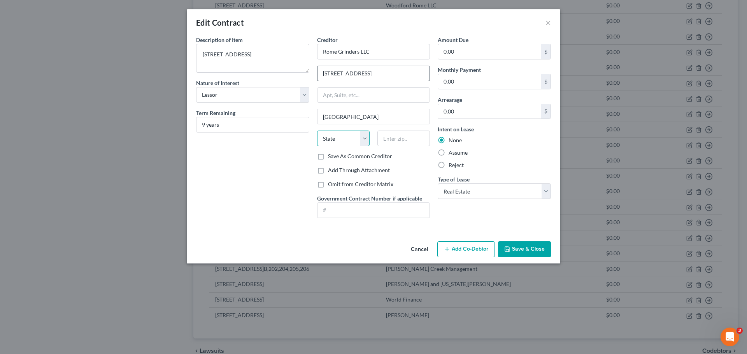
select select "10"
type input "30161"
click at [442, 74] on div "0.00 $" at bounding box center [494, 82] width 113 height 16
click at [442, 80] on input "0.00" at bounding box center [489, 81] width 103 height 15
type input "2,460"
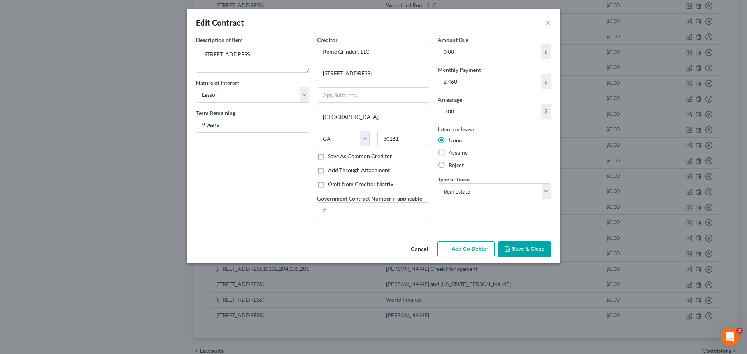
click at [258, 236] on div "Description of non-residential real property * Description of Item * 202A Broad…" at bounding box center [374, 137] width 374 height 203
click at [515, 249] on button "Save & Close" at bounding box center [524, 250] width 53 height 16
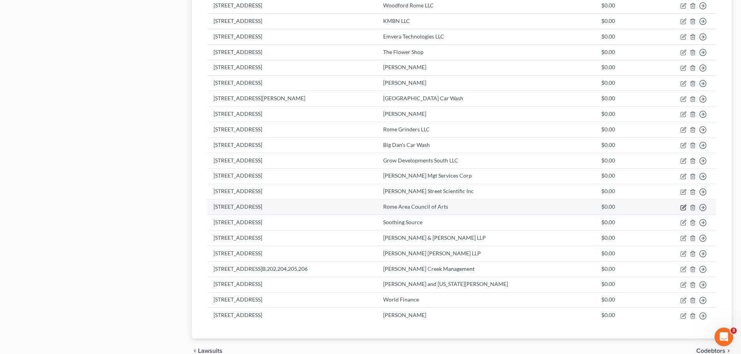
click at [684, 207] on icon "button" at bounding box center [684, 207] width 4 height 4
select select "2"
select select "0"
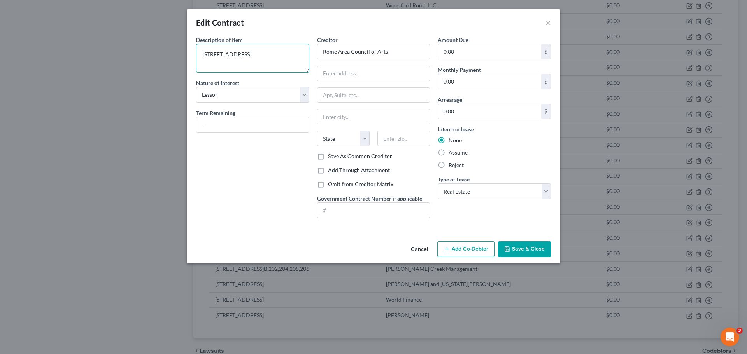
click at [237, 54] on textarea "8 E. Third Ave" at bounding box center [252, 58] width 113 height 29
type textarea "[STREET_ADDRESS]"
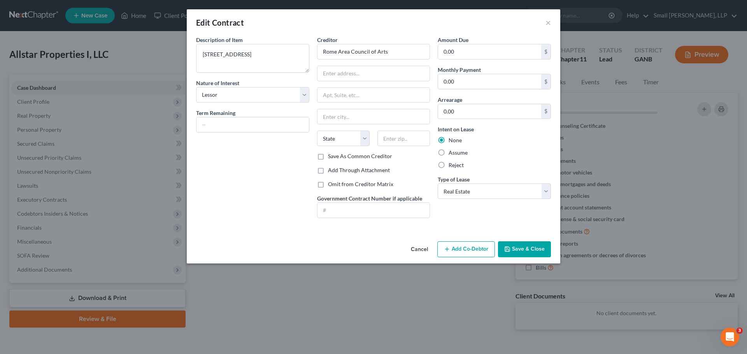
click at [537, 249] on button "Save & Close" at bounding box center [524, 250] width 53 height 16
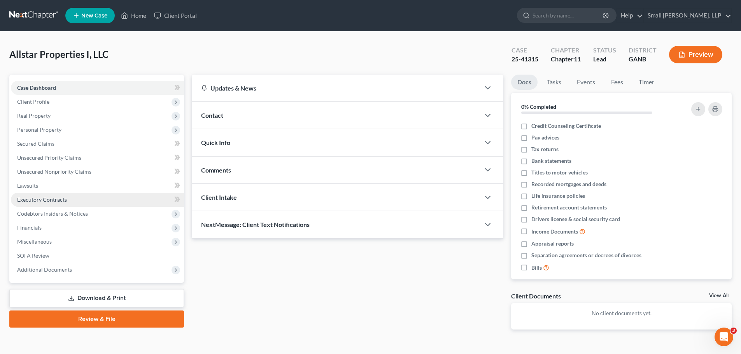
click at [61, 199] on span "Executory Contracts" at bounding box center [42, 199] width 50 height 7
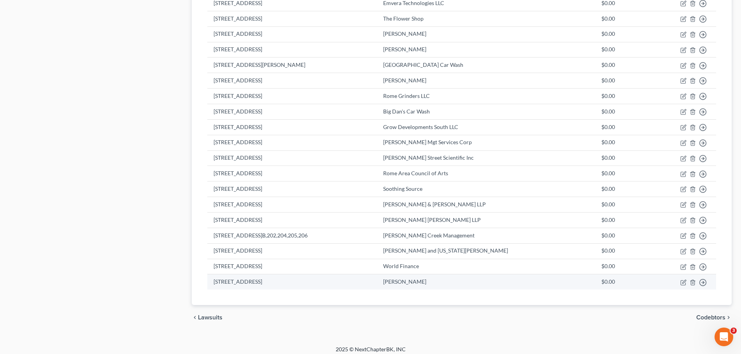
scroll to position [404, 0]
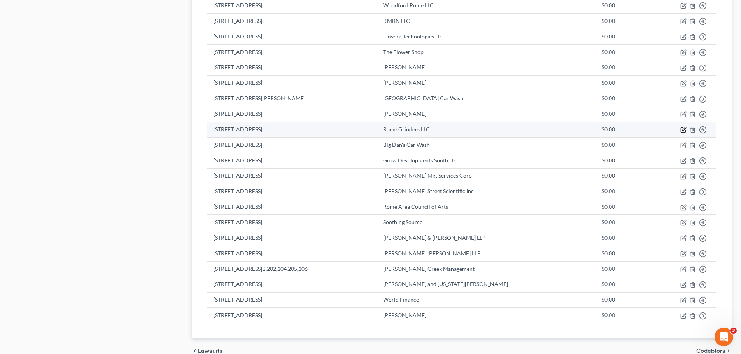
click at [682, 130] on icon "button" at bounding box center [684, 130] width 6 height 6
select select "2"
select select "10"
select select "0"
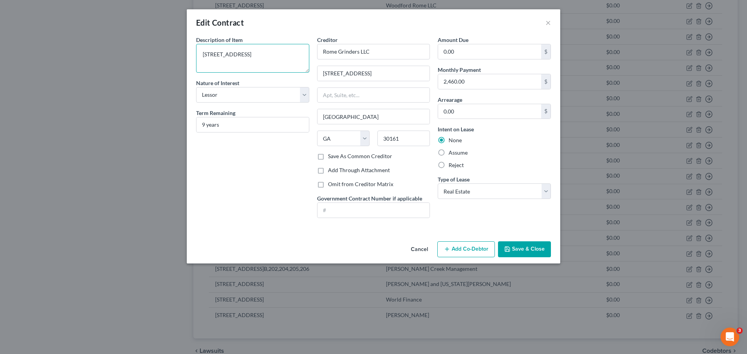
click at [214, 54] on textarea "202A Broad St" at bounding box center [252, 58] width 113 height 29
type textarea "[STREET_ADDRESS]"
click at [527, 245] on button "Save & Close" at bounding box center [524, 250] width 53 height 16
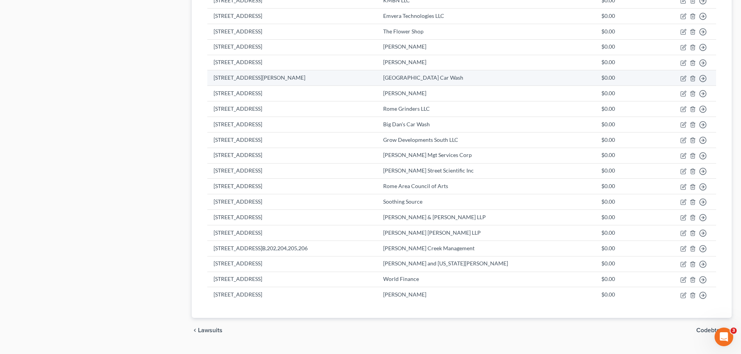
scroll to position [443, 0]
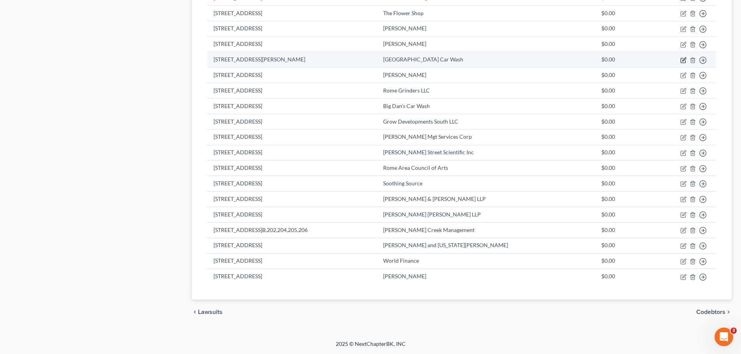
click at [685, 60] on icon "button" at bounding box center [684, 60] width 6 height 6
select select "2"
select select "0"
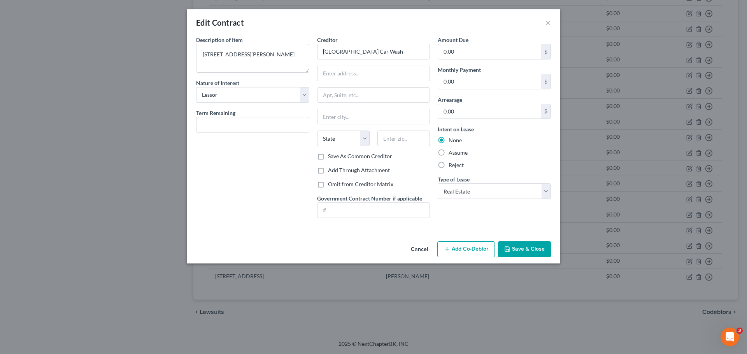
click at [537, 252] on button "Save & Close" at bounding box center [524, 250] width 53 height 16
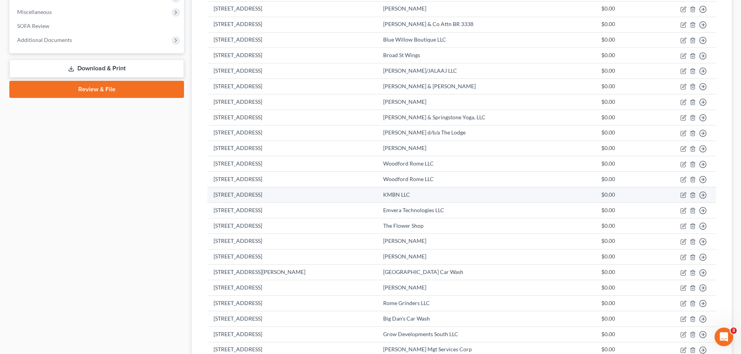
scroll to position [248, 0]
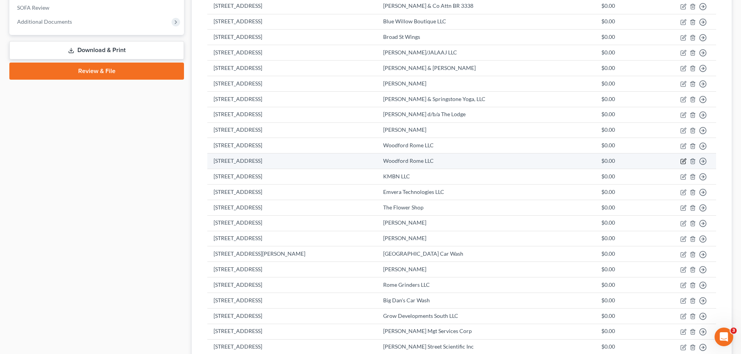
click at [682, 161] on icon "button" at bounding box center [684, 161] width 6 height 6
select select "2"
select select "0"
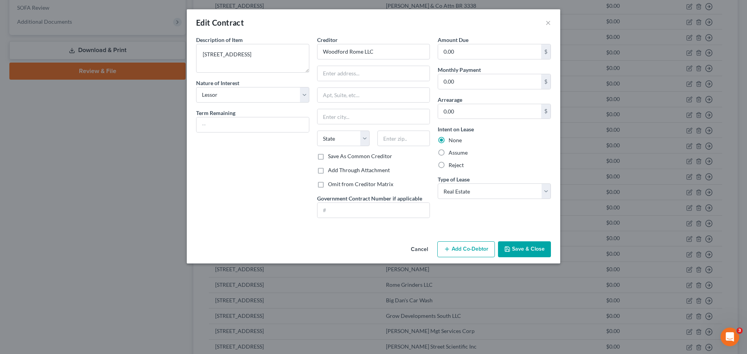
click at [539, 242] on button "Save & Close" at bounding box center [524, 250] width 53 height 16
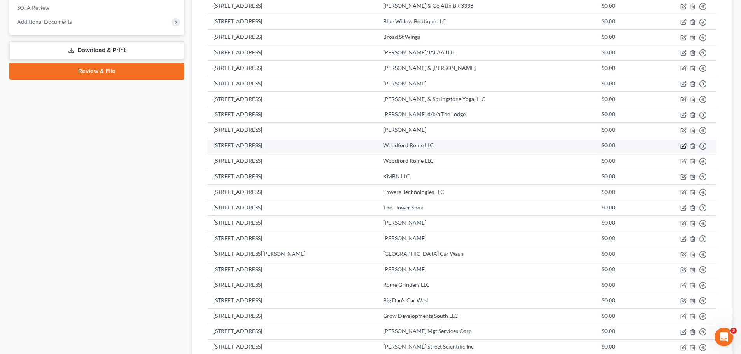
click at [684, 146] on icon "button" at bounding box center [684, 146] width 6 height 6
select select "2"
select select "0"
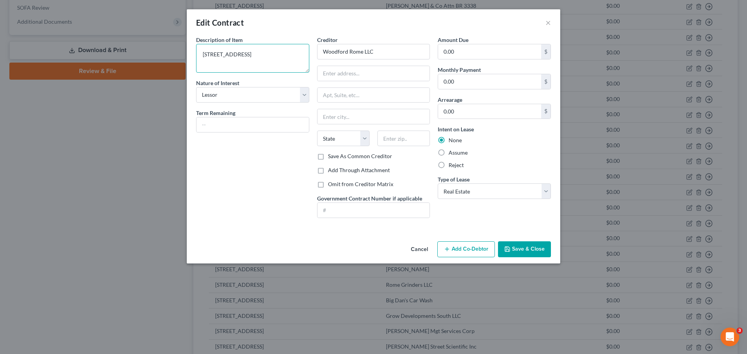
click at [246, 56] on textarea "13 E. 3rd Ave" at bounding box center [252, 58] width 113 height 29
type textarea "[STREET_ADDRESS]"
click at [513, 246] on button "Save & Close" at bounding box center [524, 250] width 53 height 16
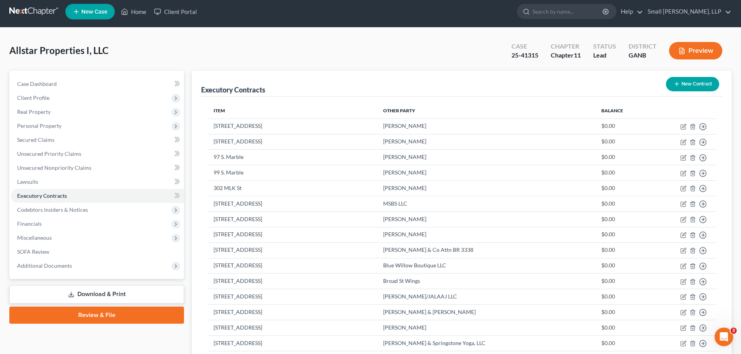
scroll to position [0, 0]
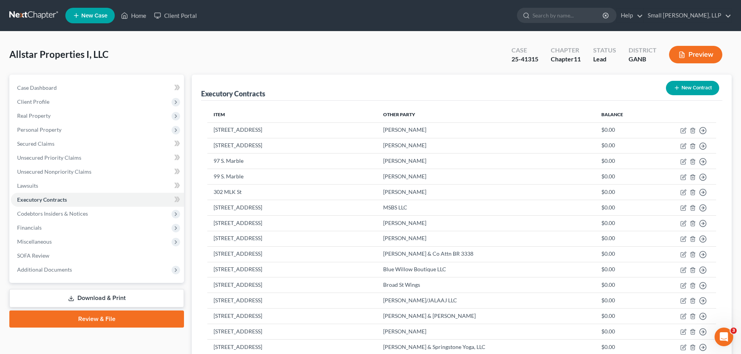
click at [682, 89] on button "New Contract" at bounding box center [692, 88] width 53 height 14
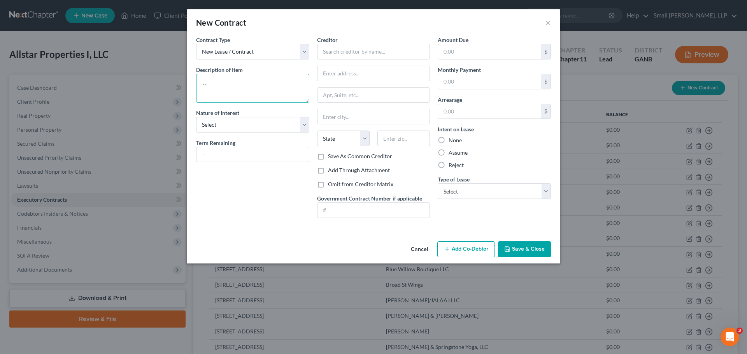
click at [251, 82] on textarea at bounding box center [252, 88] width 113 height 29
type textarea "210 East 2ndd Ave Suite 301"
click at [274, 127] on select "Select Purchaser Agent Lessor Lessee" at bounding box center [252, 125] width 113 height 16
select select "2"
click at [196, 117] on select "Select Purchaser Agent Lessor Lessee" at bounding box center [252, 125] width 113 height 16
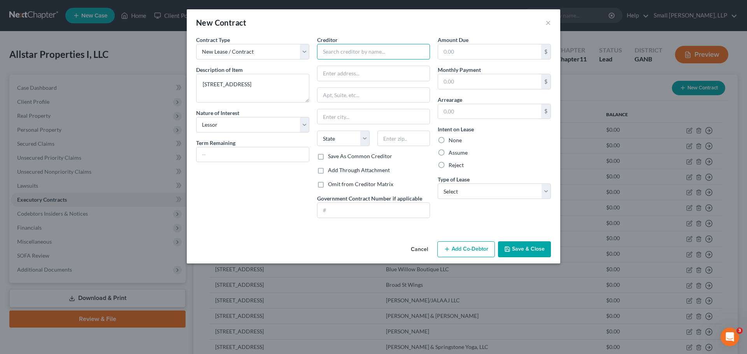
click at [337, 52] on input "text" at bounding box center [373, 52] width 113 height 16
type input "AWL Enterprises, LLC"
click at [416, 249] on button "Cancel" at bounding box center [420, 250] width 30 height 16
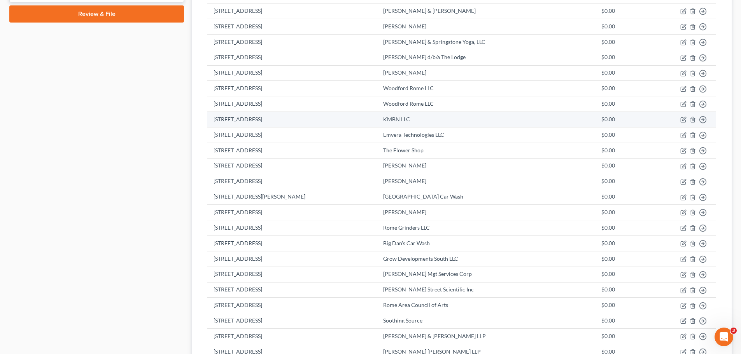
scroll to position [428, 0]
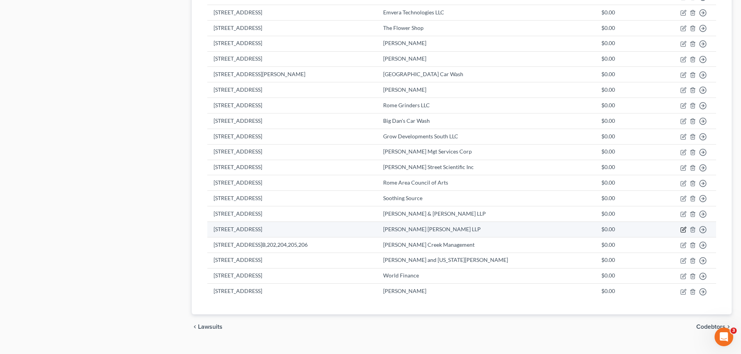
click at [683, 230] on icon "button" at bounding box center [684, 230] width 6 height 6
select select "2"
select select "0"
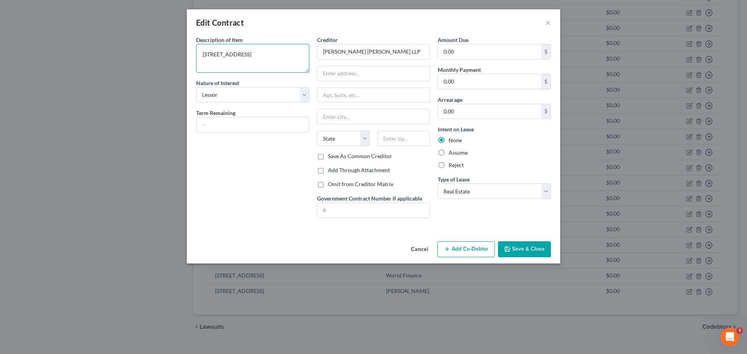
click at [277, 56] on textarea "210 2nd Ave" at bounding box center [252, 58] width 113 height 29
type textarea "210 2nd Ave Suite 301"
click at [261, 125] on input "text" at bounding box center [252, 125] width 112 height 15
type input "12 months"
type input "6,615"
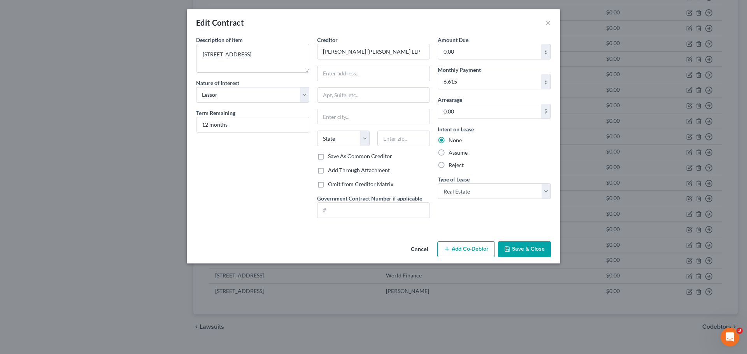
click at [281, 170] on div "Description of non-residential real property * Description of Item * 210 2nd Av…" at bounding box center [252, 130] width 121 height 189
click at [340, 75] on input "text" at bounding box center [374, 73] width 112 height 15
type input "210"
click at [212, 54] on textarea "210 2nd Ave Suite 301" at bounding box center [252, 58] width 113 height 29
type textarea "[STREET_ADDRESS]"
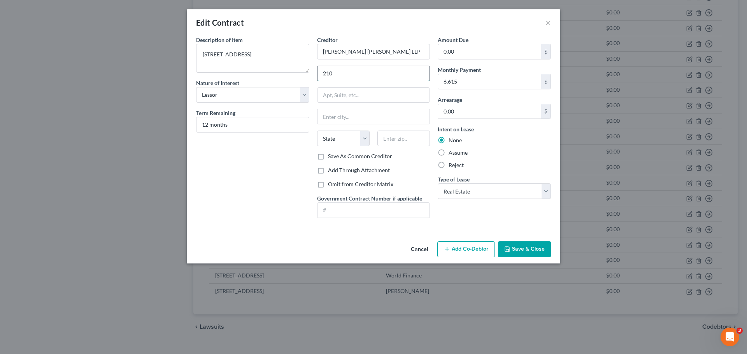
click at [349, 75] on input "210" at bounding box center [374, 73] width 112 height 15
type input "210 E. Second Ave"
type input "Suite 301"
type input "[GEOGRAPHIC_DATA]"
select select "10"
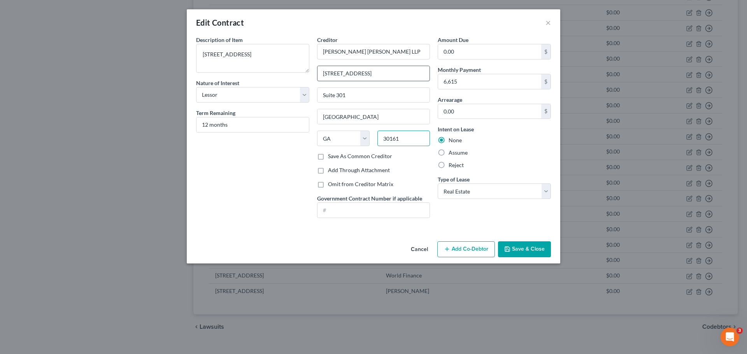
type input "30161"
click at [507, 248] on icon "button" at bounding box center [507, 249] width 6 height 6
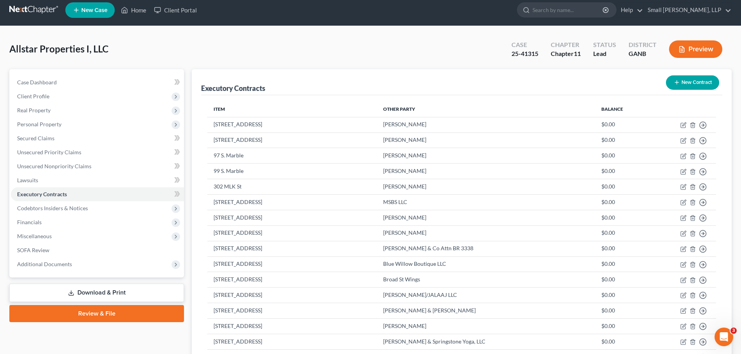
scroll to position [0, 0]
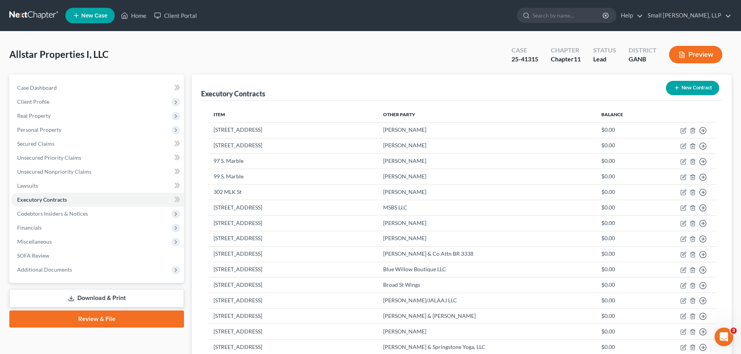
click at [33, 13] on link at bounding box center [34, 16] width 50 height 14
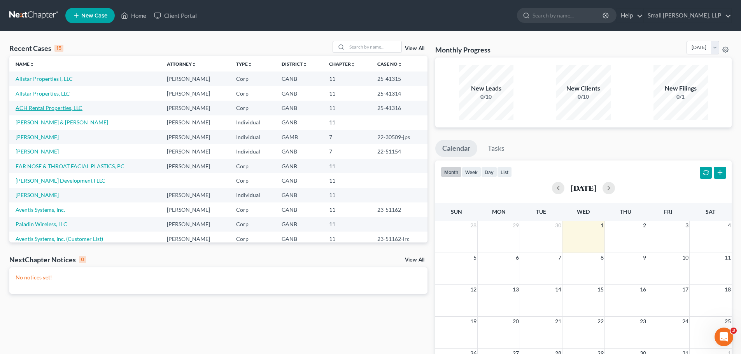
click at [59, 108] on link "ACH Rental Properties, LLC" at bounding box center [49, 108] width 67 height 7
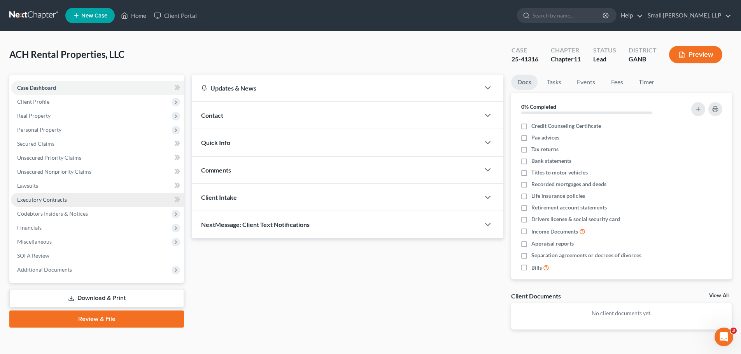
click at [41, 200] on span "Executory Contracts" at bounding box center [42, 199] width 50 height 7
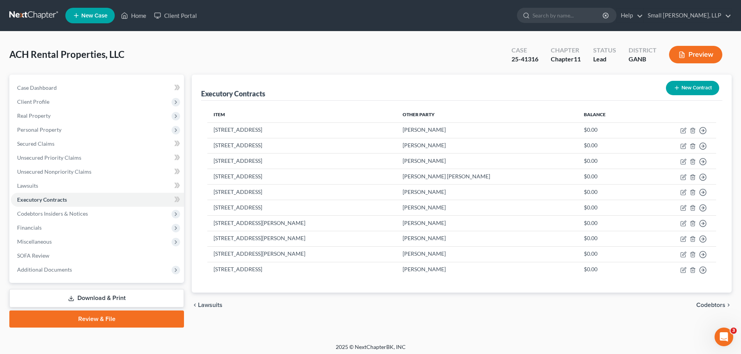
click at [35, 10] on link at bounding box center [34, 16] width 50 height 14
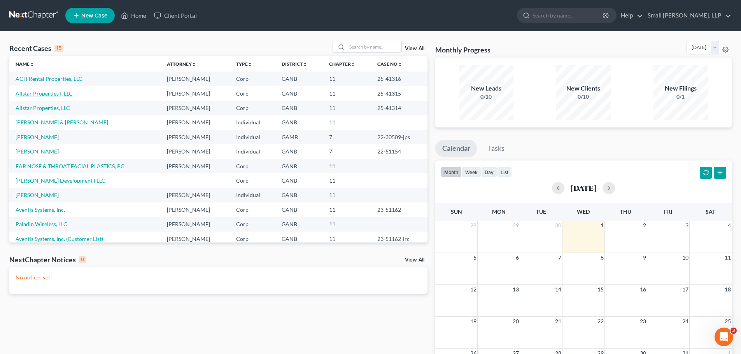
click at [29, 92] on link "Allstar Properties I, LLC" at bounding box center [44, 93] width 57 height 7
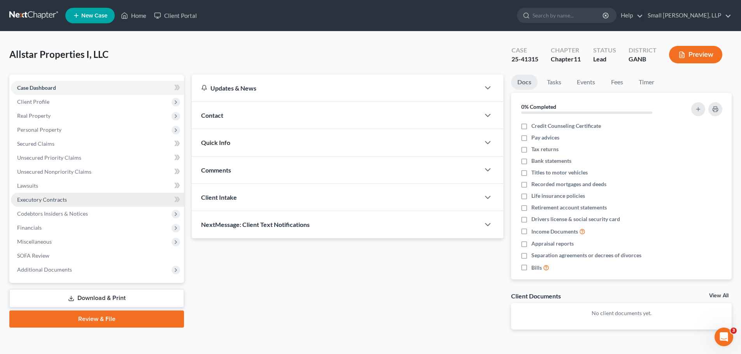
click at [34, 200] on span "Executory Contracts" at bounding box center [42, 199] width 50 height 7
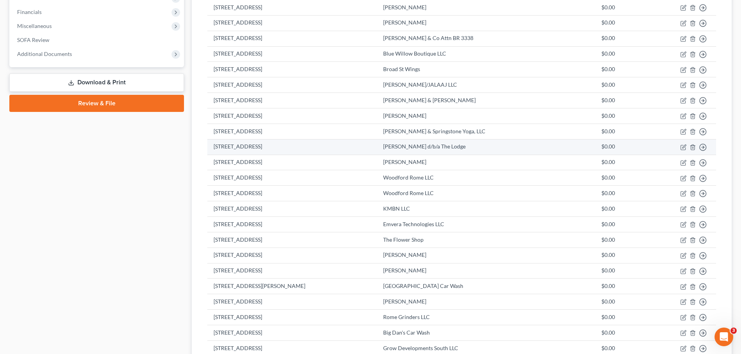
scroll to position [233, 0]
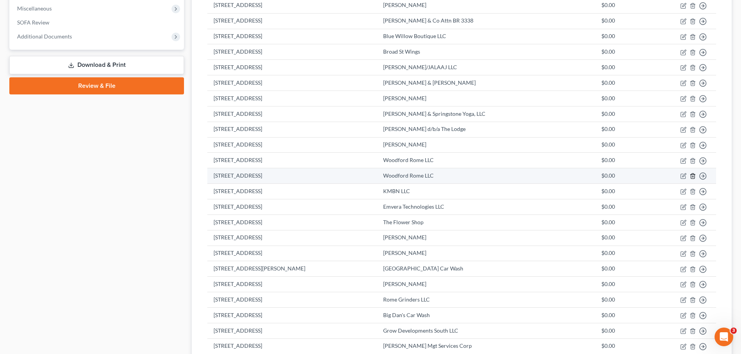
click at [693, 177] on line "button" at bounding box center [693, 177] width 0 height 2
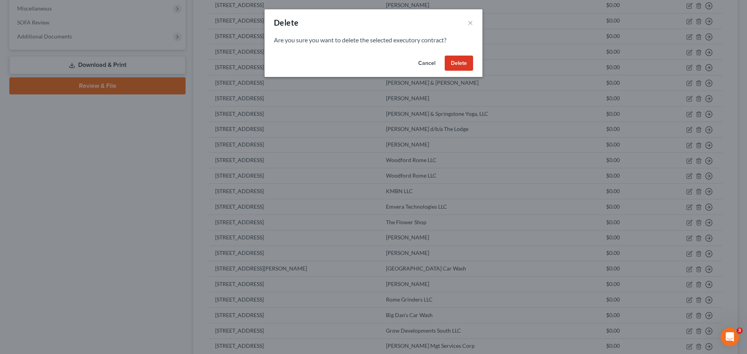
click at [458, 61] on button "Delete" at bounding box center [459, 64] width 28 height 16
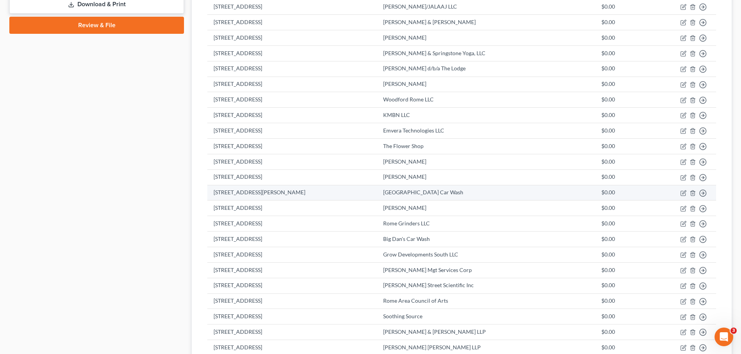
scroll to position [350, 0]
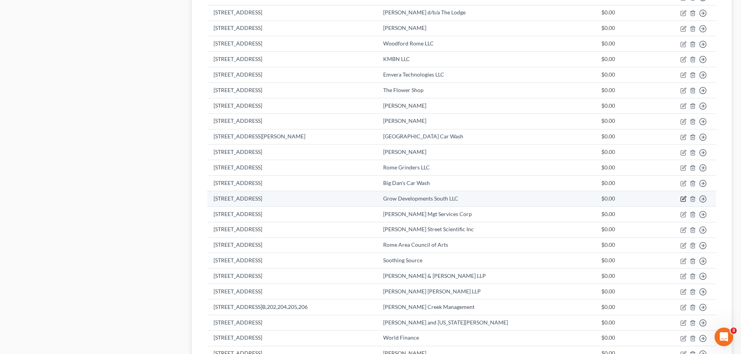
click at [683, 202] on icon "button" at bounding box center [684, 199] width 6 height 6
select select "2"
select select "0"
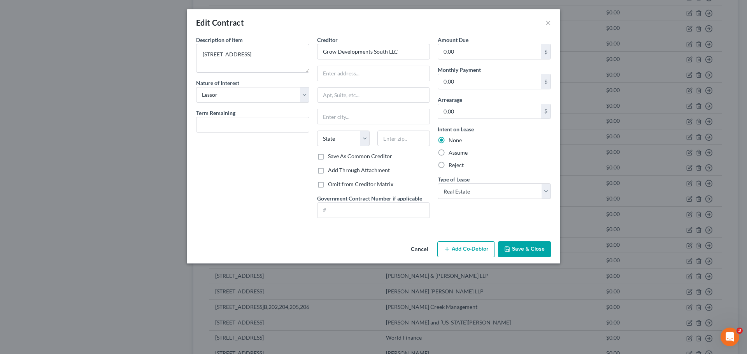
click at [535, 247] on button "Save & Close" at bounding box center [524, 250] width 53 height 16
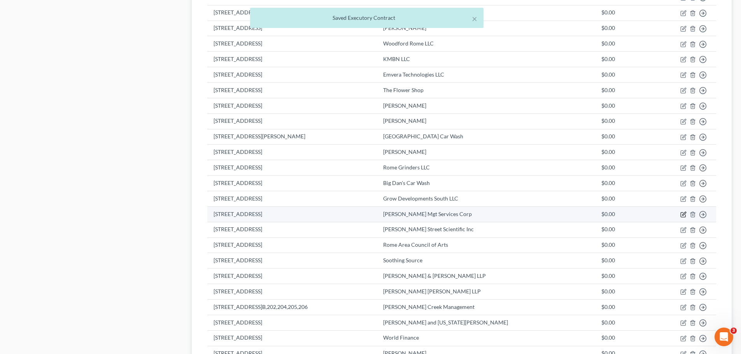
click at [682, 216] on icon "button" at bounding box center [684, 215] width 6 height 6
select select "2"
select select "10"
select select "0"
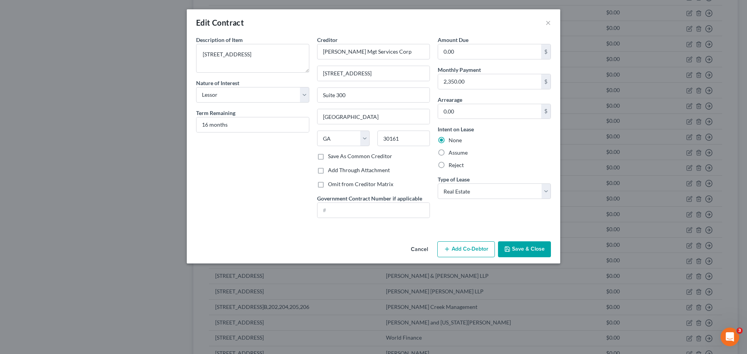
click at [544, 253] on button "Save & Close" at bounding box center [524, 250] width 53 height 16
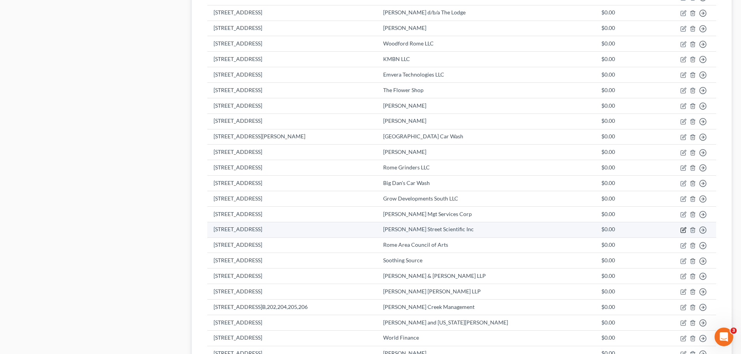
click at [684, 232] on icon "button" at bounding box center [684, 230] width 6 height 6
select select "2"
select select "0"
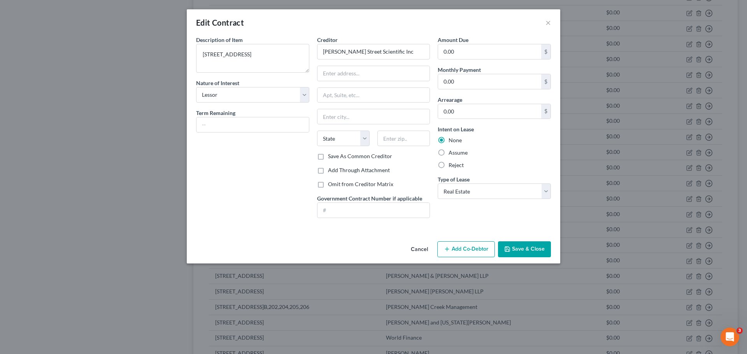
drag, startPoint x: 542, startPoint y: 245, endPoint x: 562, endPoint y: 253, distance: 21.9
click at [542, 246] on button "Save & Close" at bounding box center [524, 250] width 53 height 16
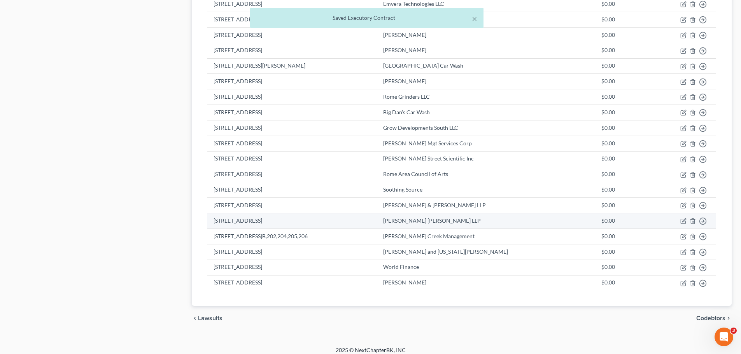
scroll to position [427, 0]
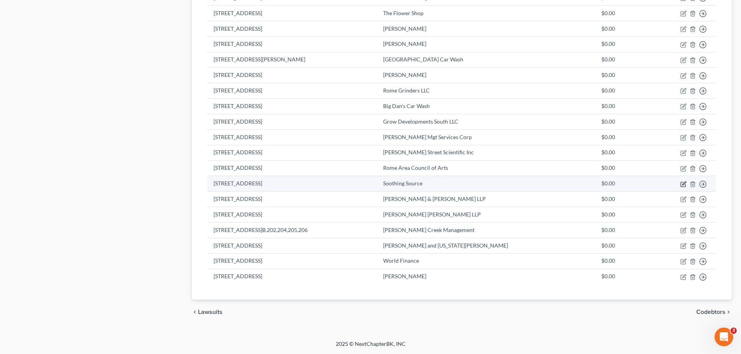
click at [681, 186] on icon "button" at bounding box center [683, 184] width 5 height 5
select select "2"
select select "0"
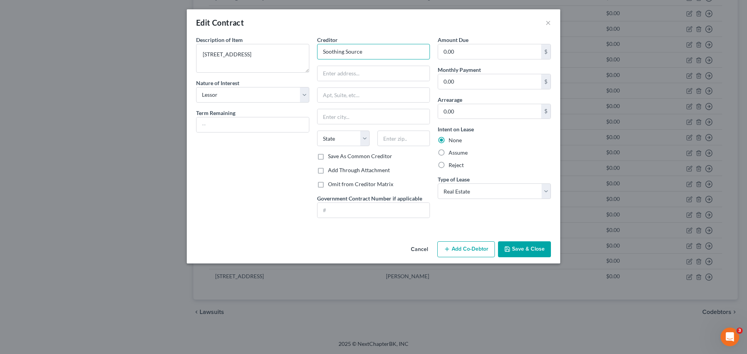
click at [319, 50] on input "Soothing Source" at bounding box center [373, 52] width 113 height 16
type input "[PERSON_NAME] dba Soothing Source"
click at [512, 247] on button "Save & Close" at bounding box center [524, 250] width 53 height 16
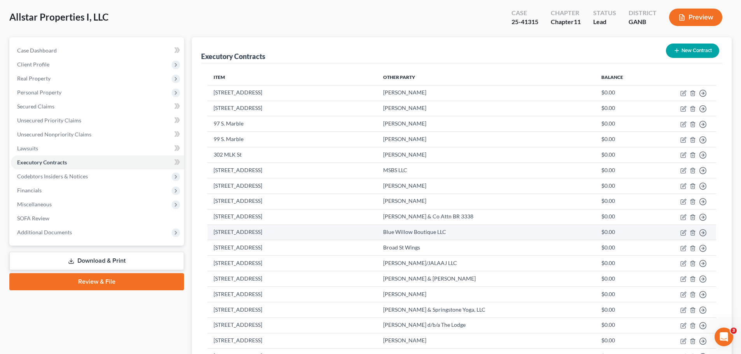
scroll to position [0, 0]
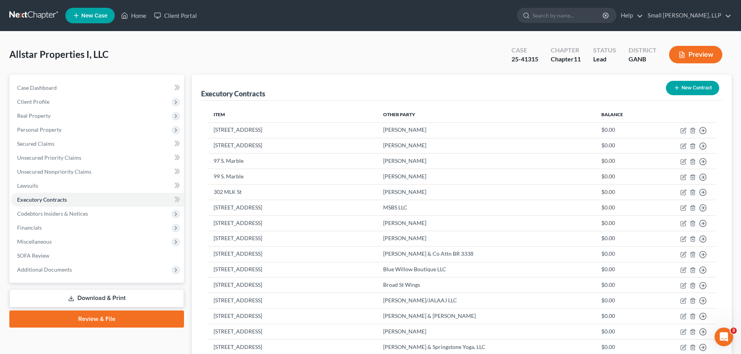
click at [674, 81] on button "New Contract" at bounding box center [692, 88] width 53 height 14
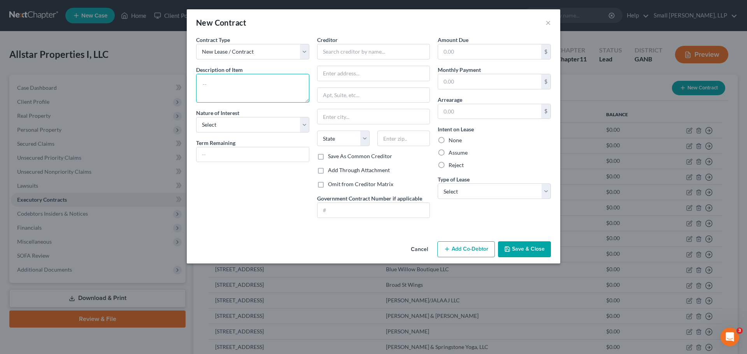
click at [268, 82] on textarea at bounding box center [252, 88] width 113 height 29
type textarea "[STREET_ADDRESS]"
drag, startPoint x: 268, startPoint y: 127, endPoint x: 271, endPoint y: 123, distance: 5.3
click at [271, 123] on select "Select Purchaser Agent Lessor Lessee" at bounding box center [252, 125] width 113 height 16
select select "2"
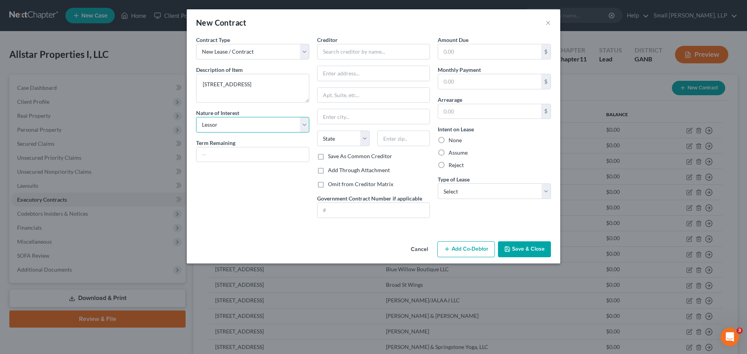
click at [196, 117] on select "Select Purchaser Agent Lessor Lessee" at bounding box center [252, 125] width 113 height 16
click at [243, 150] on input "text" at bounding box center [252, 154] width 112 height 15
type input "month to month"
click at [502, 86] on input "text" at bounding box center [489, 81] width 103 height 15
type input "10,000"
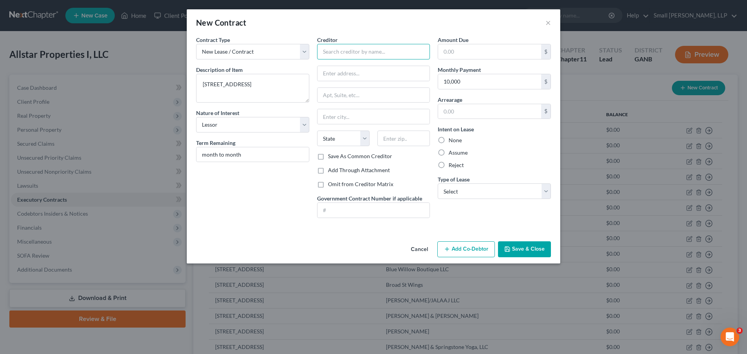
click at [361, 54] on input "text" at bounding box center [373, 52] width 113 height 16
type input "[PERSON_NAME]"
click at [511, 192] on select "Select Real Estate Car Other" at bounding box center [494, 192] width 113 height 16
select select "0"
click at [438, 184] on select "Select Real Estate Car Other" at bounding box center [494, 192] width 113 height 16
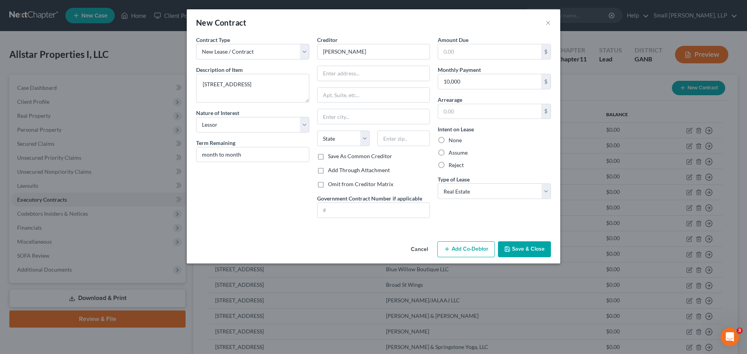
click at [453, 142] on label "None" at bounding box center [455, 141] width 13 height 8
click at [453, 142] on input "None" at bounding box center [454, 139] width 5 height 5
radio input "true"
click at [513, 250] on button "Save & Close" at bounding box center [524, 250] width 53 height 16
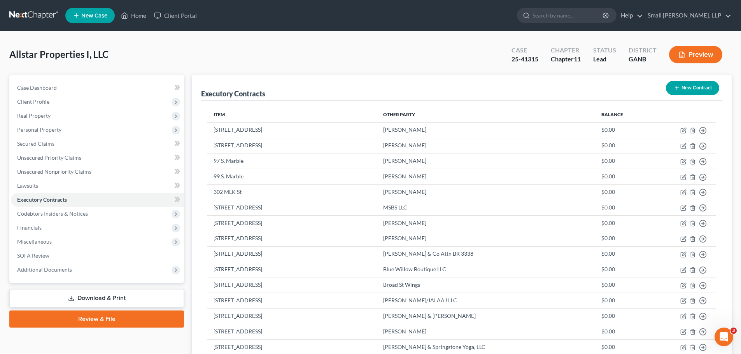
click at [704, 88] on button "New Contract" at bounding box center [692, 88] width 53 height 14
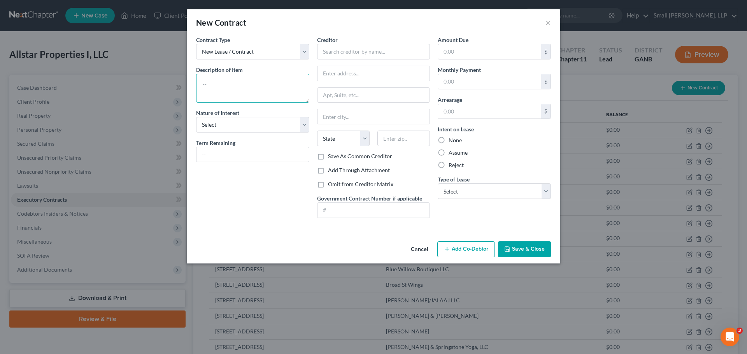
click at [267, 77] on textarea at bounding box center [252, 88] width 113 height 29
click at [342, 51] on input "text" at bounding box center [373, 52] width 113 height 16
type input "Exotic-que LLC"
click at [235, 82] on textarea at bounding box center [252, 88] width 113 height 29
type textarea "[STREET_ADDRESS]"
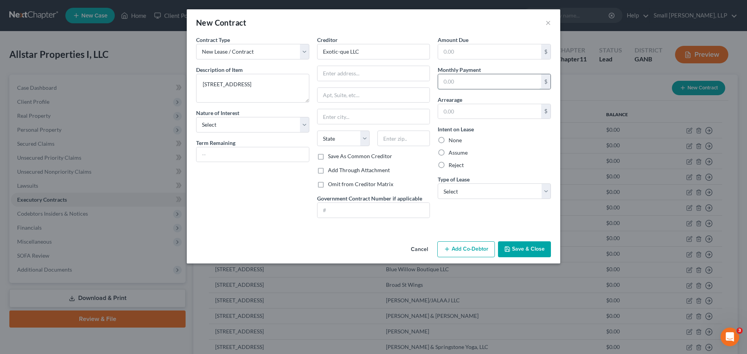
click at [454, 77] on input "text" at bounding box center [489, 81] width 103 height 15
type input "3,200"
click at [254, 130] on select "Select Purchaser Agent Lessor Lessee" at bounding box center [252, 125] width 113 height 16
select select "2"
click at [196, 117] on select "Select Purchaser Agent Lessor Lessee" at bounding box center [252, 125] width 113 height 16
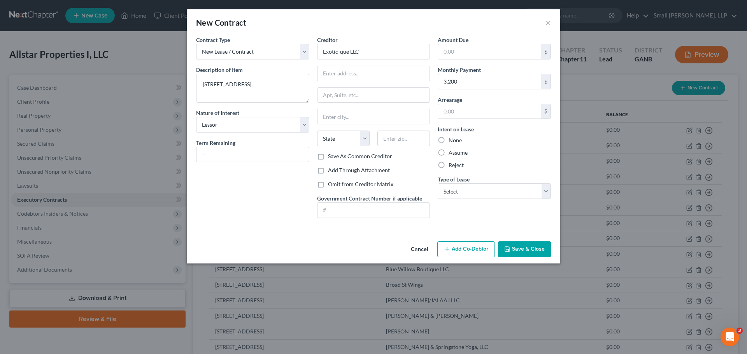
click at [449, 141] on label "None" at bounding box center [455, 141] width 13 height 8
click at [452, 141] on input "None" at bounding box center [454, 139] width 5 height 5
radio input "true"
click at [453, 191] on select "Select Real Estate Car Other" at bounding box center [494, 192] width 113 height 16
select select "0"
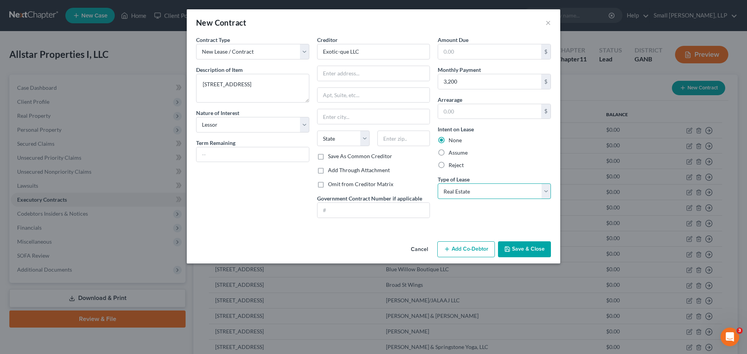
click at [438, 184] on select "Select Real Estate Car Other" at bounding box center [494, 192] width 113 height 16
click at [527, 247] on button "Save & Close" at bounding box center [524, 250] width 53 height 16
